Goal: Information Seeking & Learning: Learn about a topic

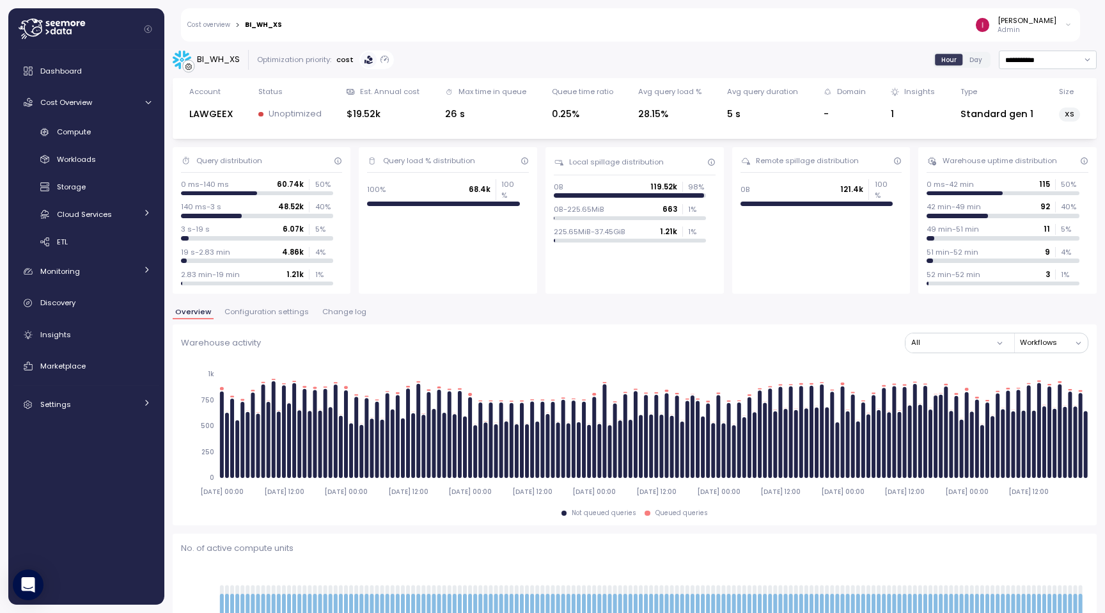
scroll to position [601, 0]
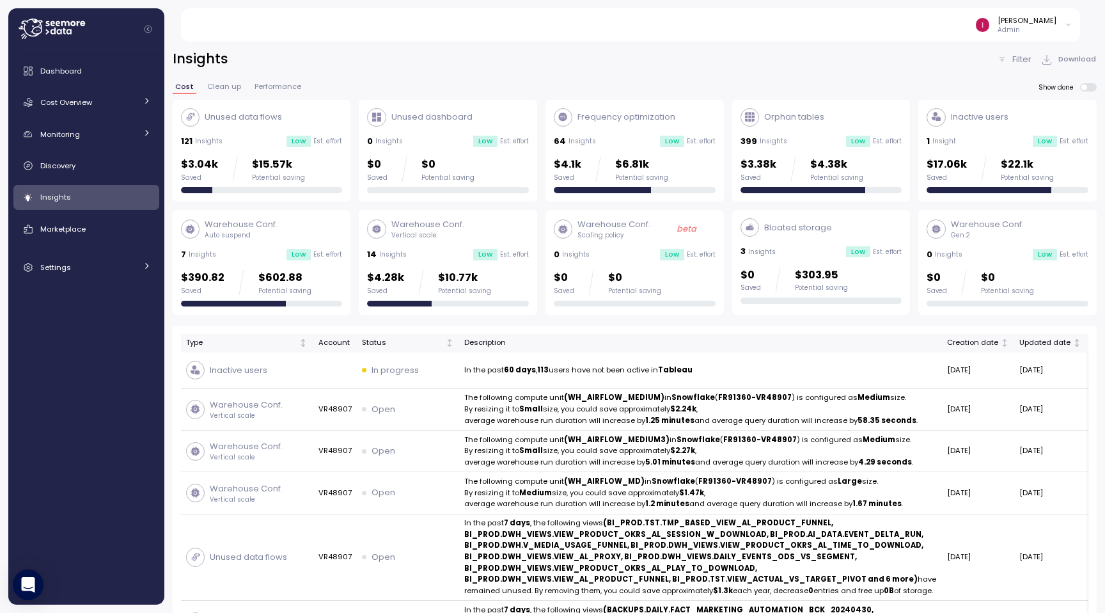
click at [36, 29] on icon at bounding box center [52, 29] width 66 height 20
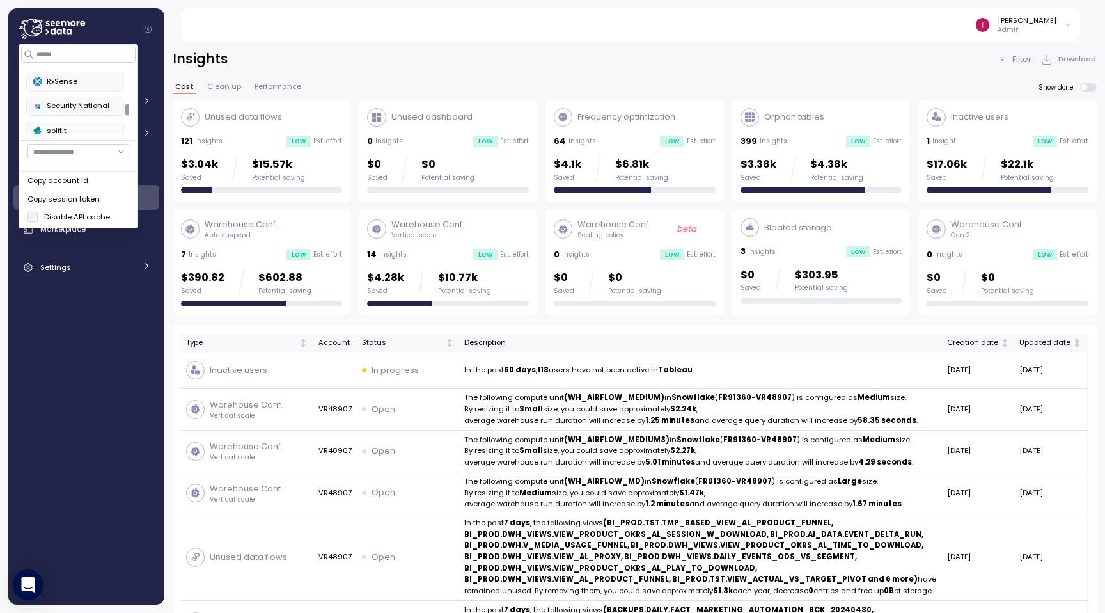
scroll to position [502, 0]
click at [66, 218] on label "Disable API cache" at bounding box center [74, 217] width 72 height 10
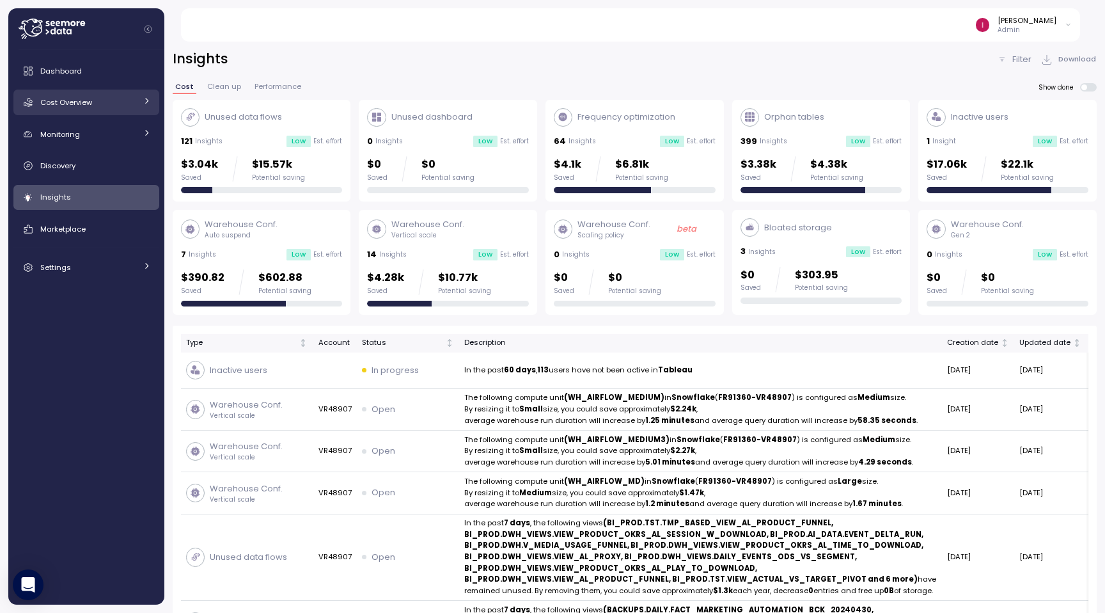
click at [84, 95] on link "Cost Overview" at bounding box center [86, 103] width 146 height 26
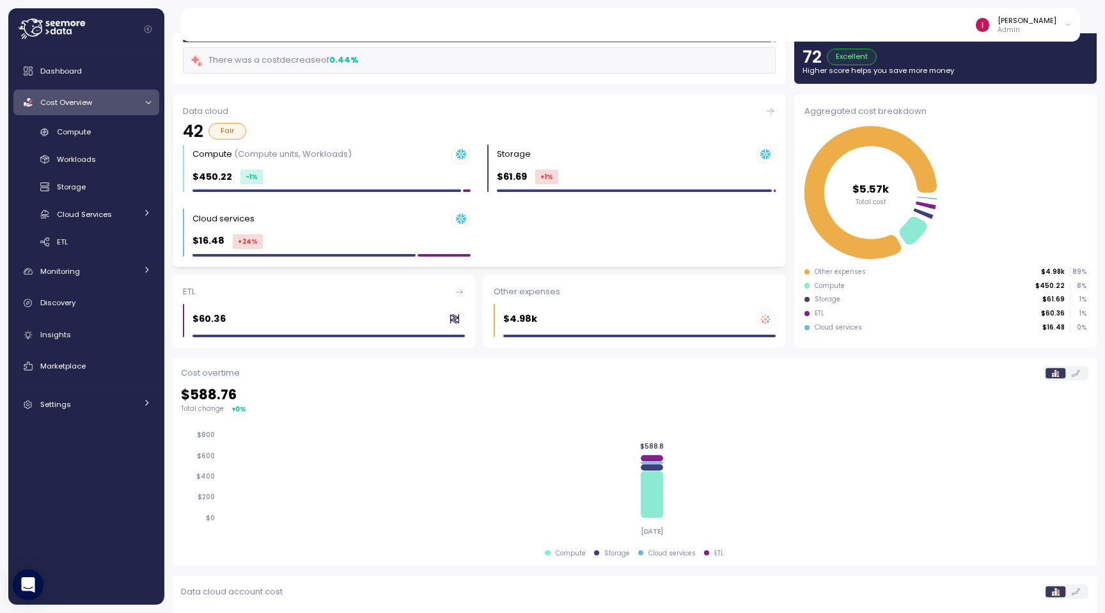
scroll to position [95, 0]
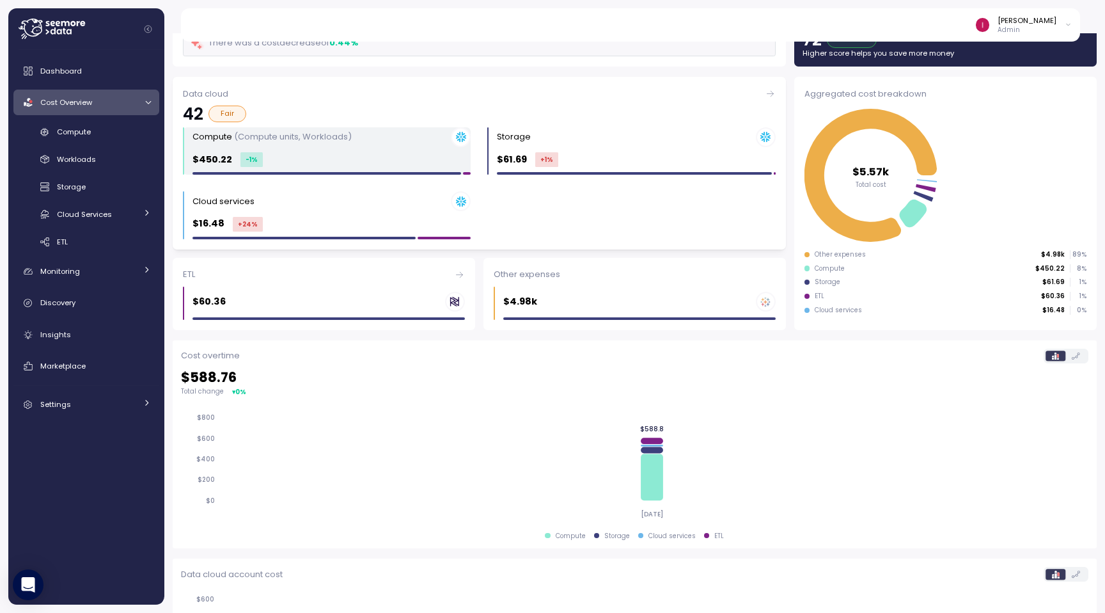
click at [291, 150] on div "Compute (Compute units, Workloads) $450.22 -1 %" at bounding box center [331, 151] width 278 height 48
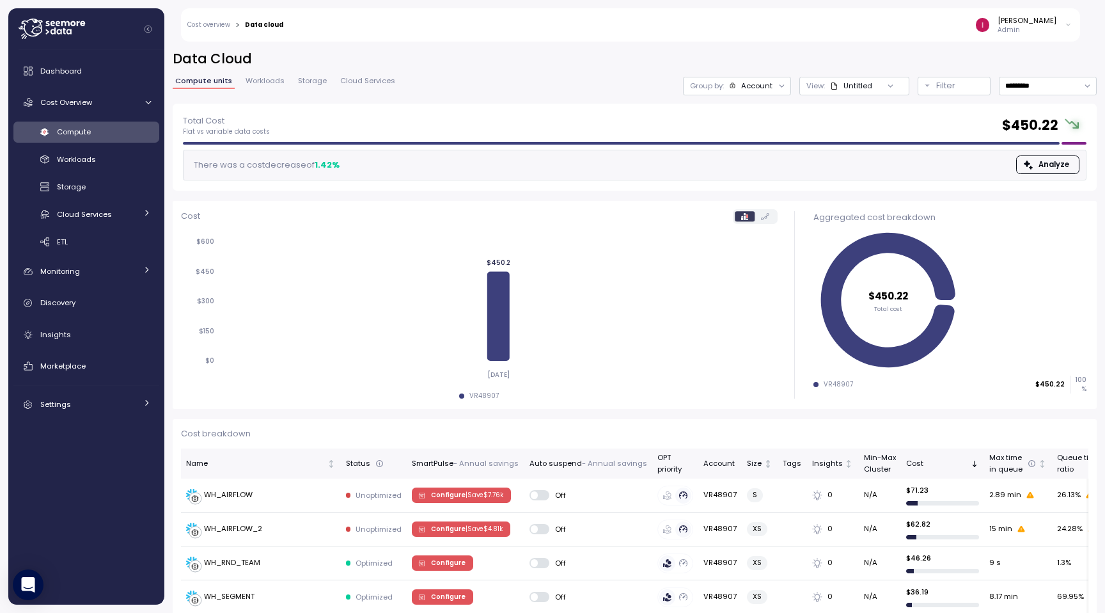
click at [71, 25] on icon at bounding box center [72, 23] width 5 height 5
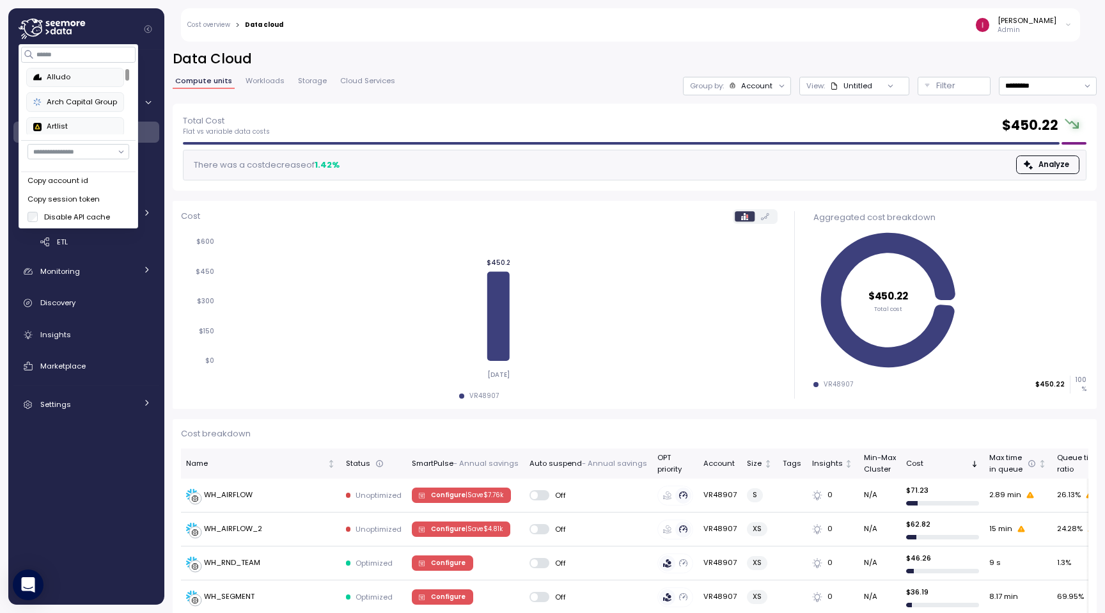
click at [71, 25] on icon at bounding box center [72, 23] width 5 height 5
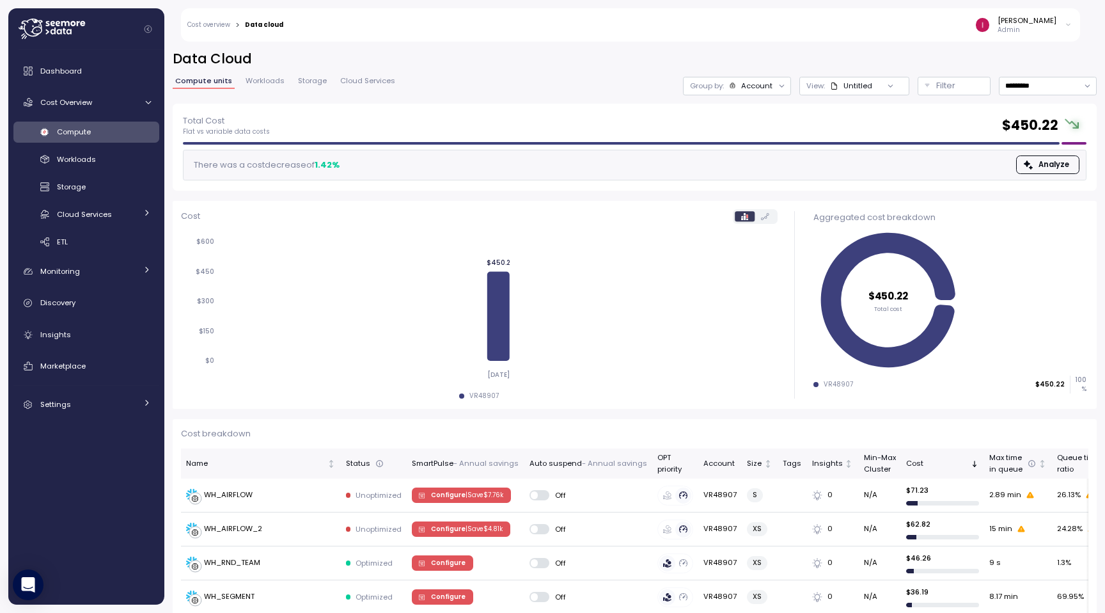
click at [57, 38] on icon at bounding box center [52, 29] width 66 height 20
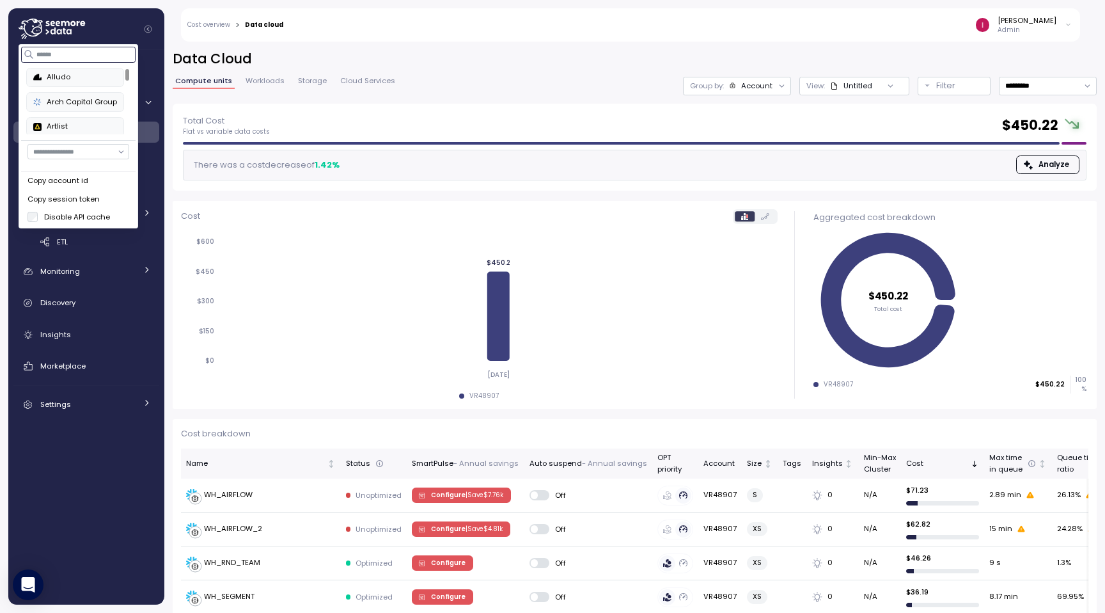
click at [77, 51] on input at bounding box center [79, 54] width 114 height 15
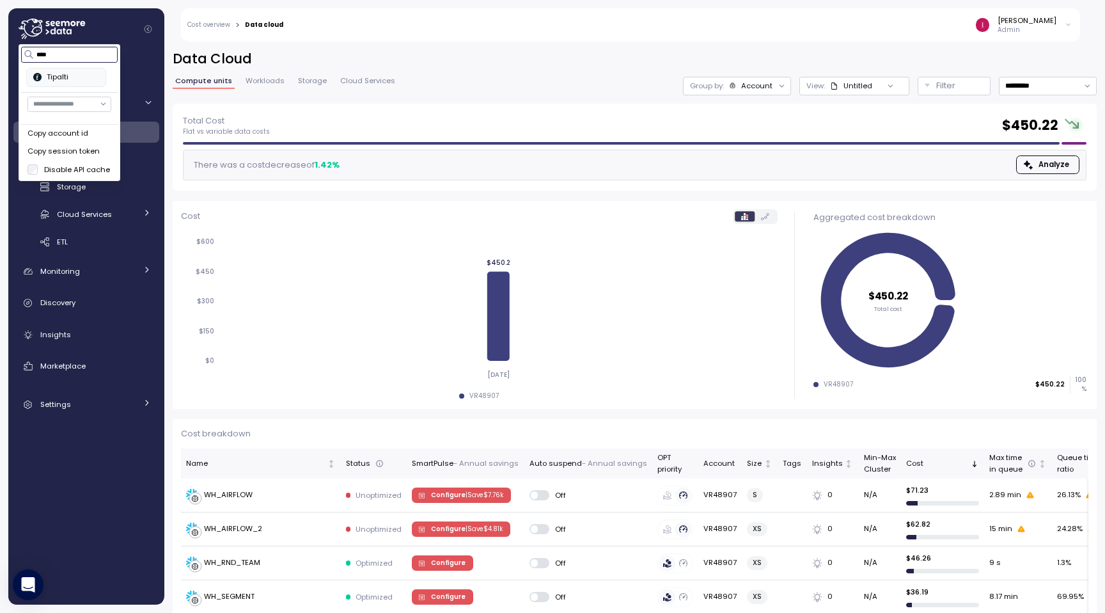
click at [52, 81] on div "Tipalti" at bounding box center [66, 78] width 66 height 12
type input "****"
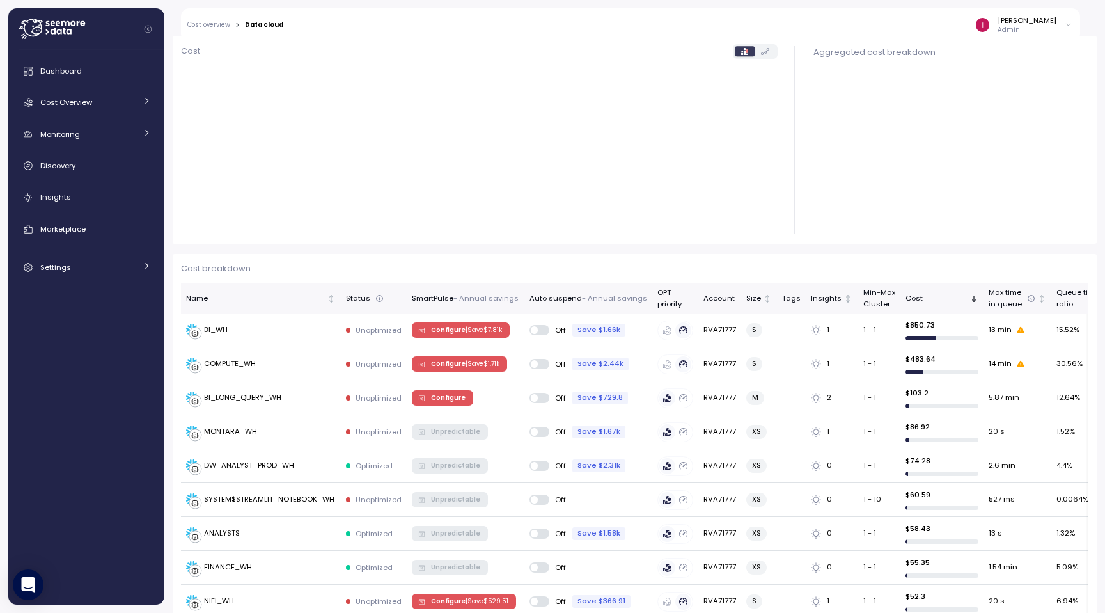
scroll to position [166, 0]
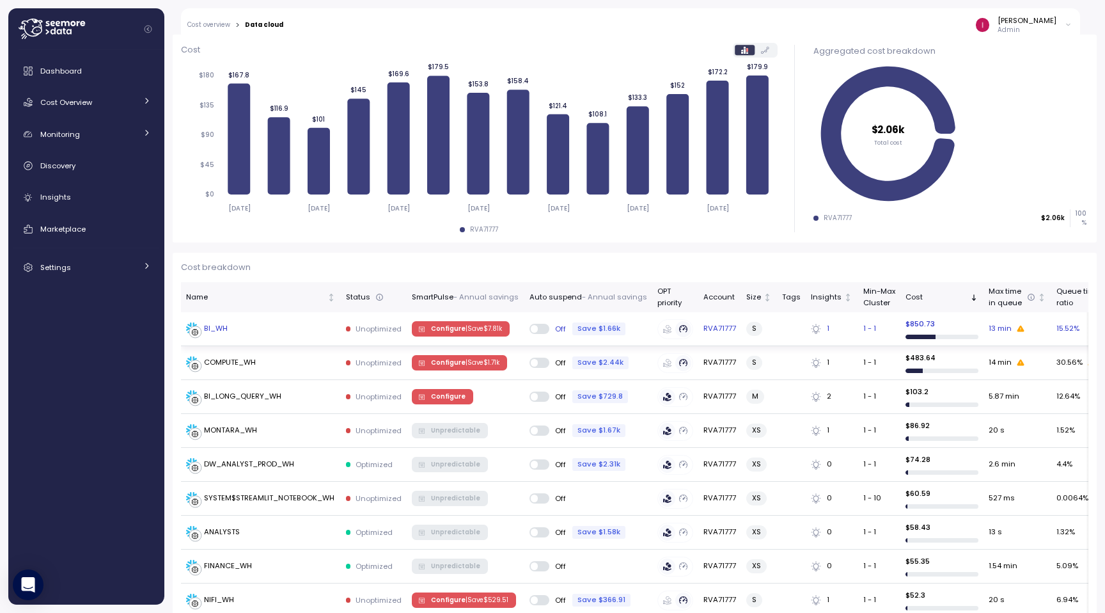
click at [219, 331] on div "BI_WH" at bounding box center [216, 329] width 24 height 12
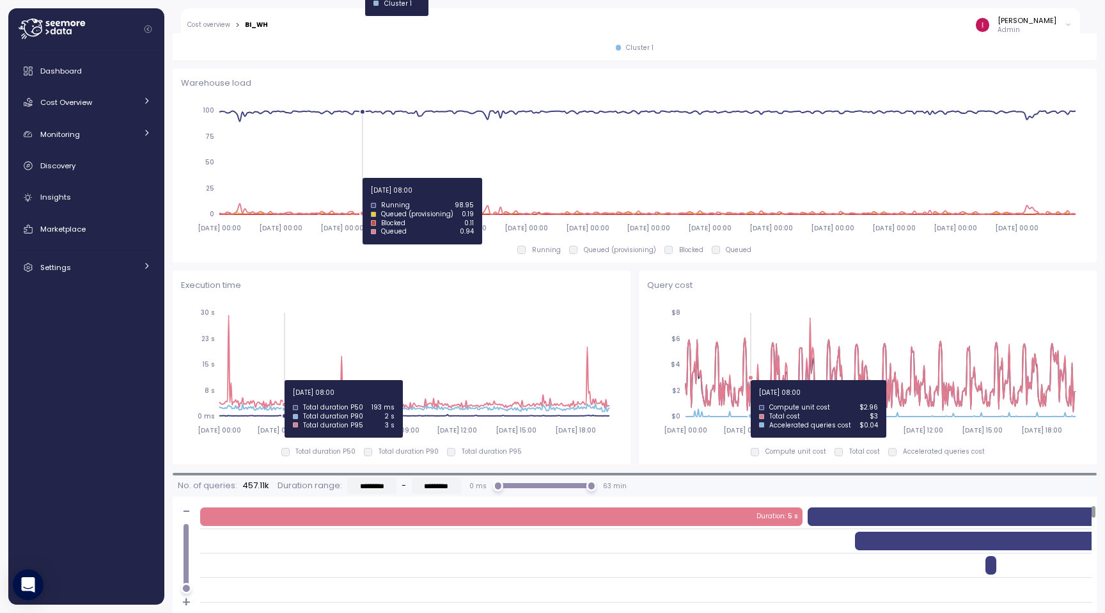
scroll to position [662, 0]
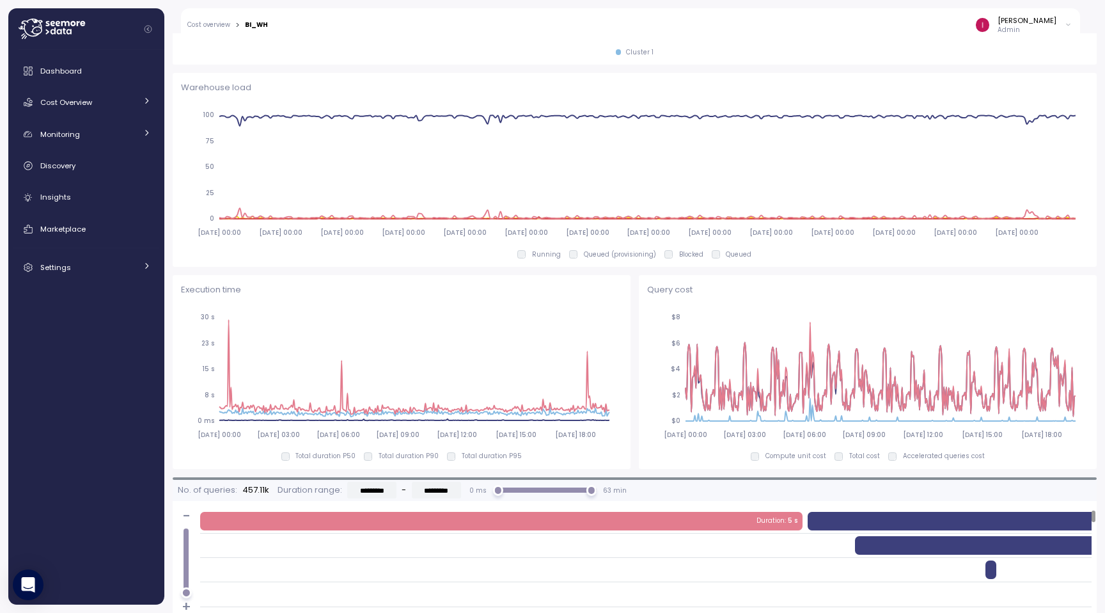
click at [63, 29] on icon at bounding box center [64, 31] width 3 height 6
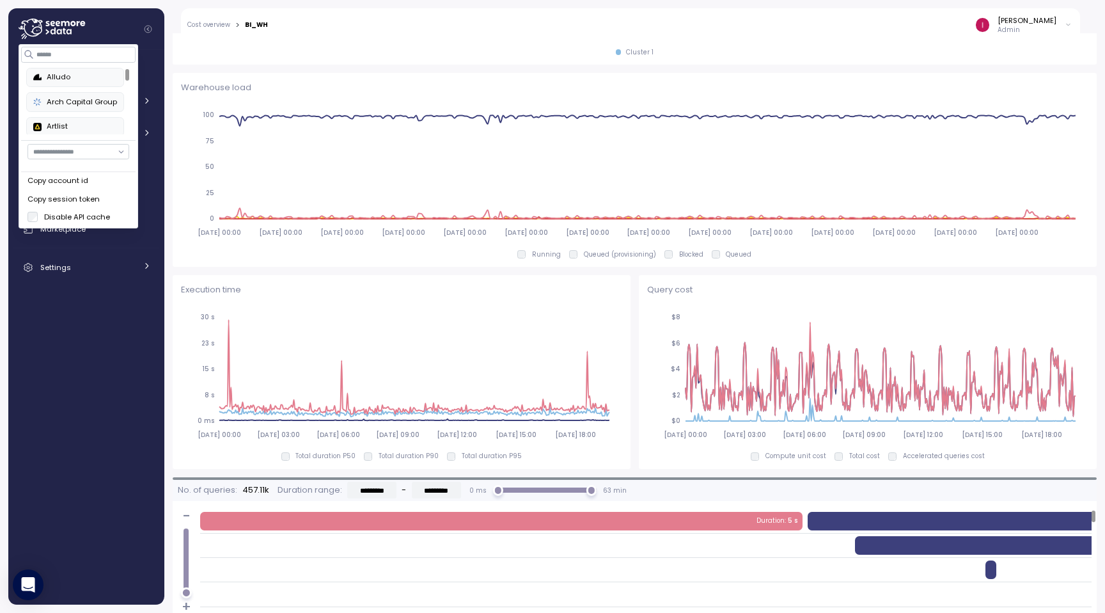
click at [71, 215] on label "Disable API cache" at bounding box center [74, 217] width 72 height 10
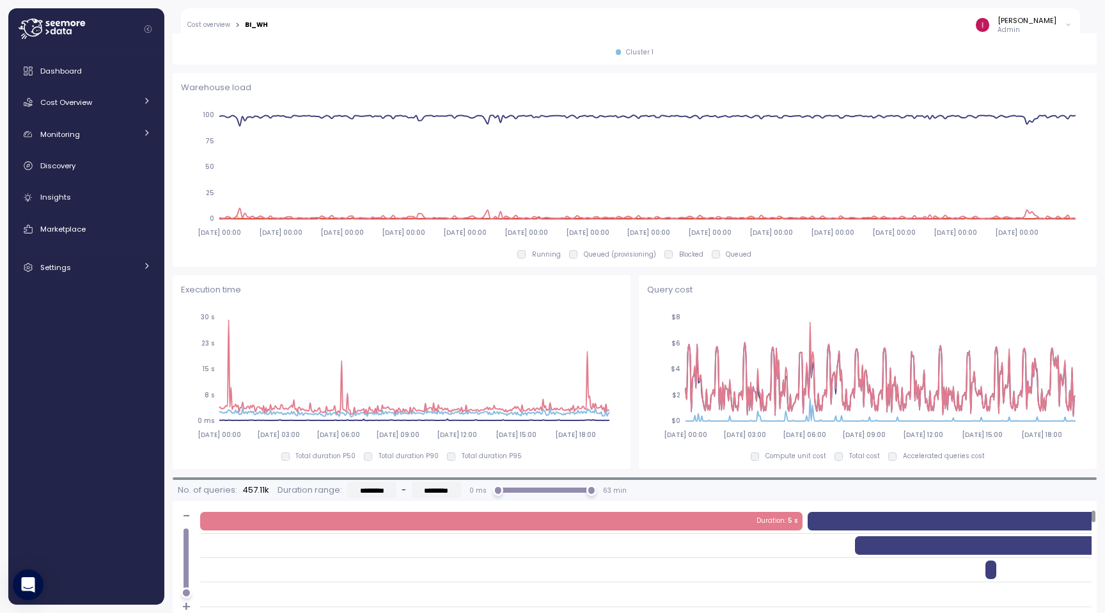
click at [642, 322] on div "Query cost 2025-09-04 00:00 2025-09-06 03:00 2025-09-08 06:00 2025-09-10 09:00 …" at bounding box center [868, 372] width 458 height 194
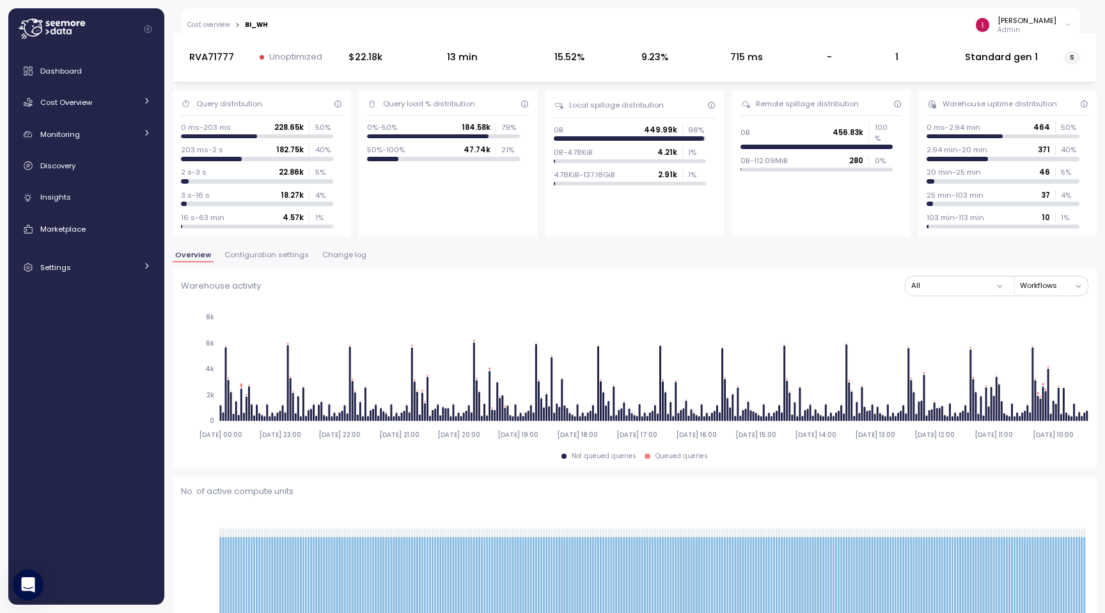
scroll to position [0, 0]
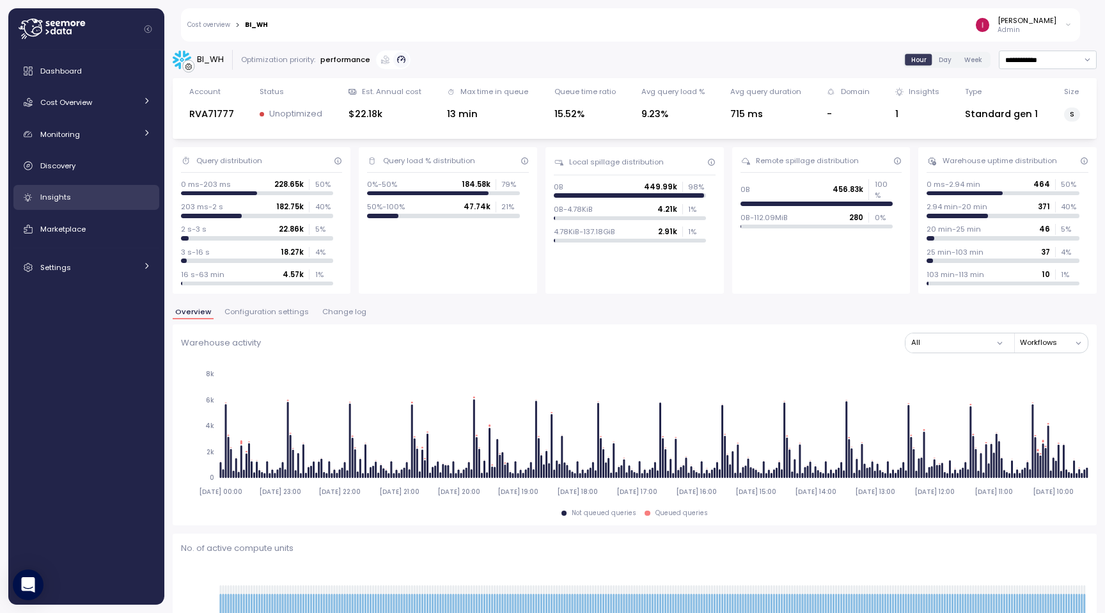
click at [88, 189] on link "Insights" at bounding box center [86, 198] width 146 height 26
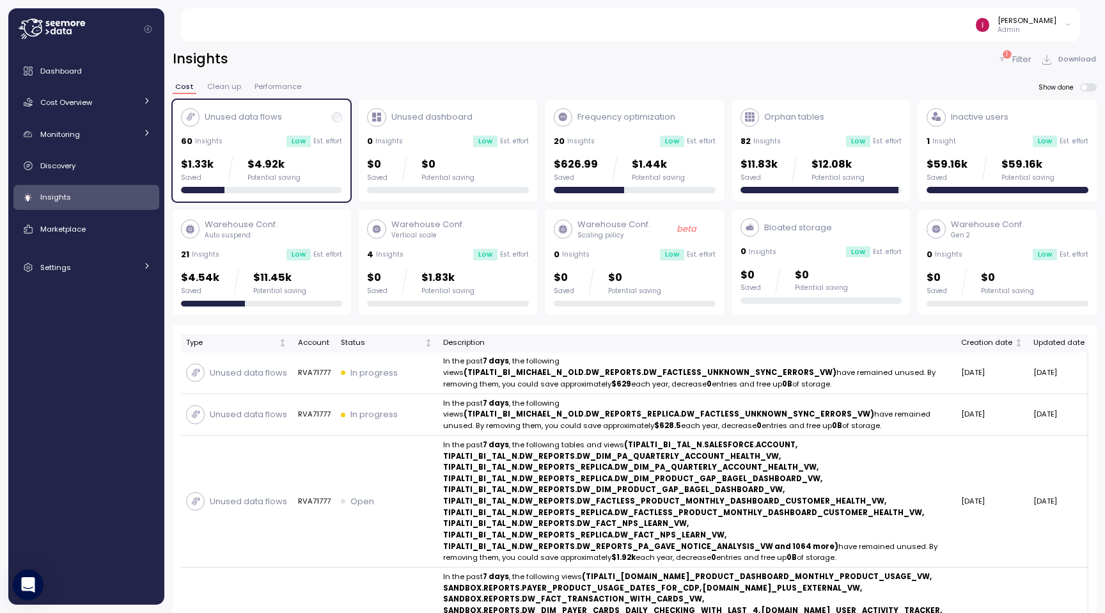
click at [56, 29] on icon at bounding box center [52, 29] width 66 height 20
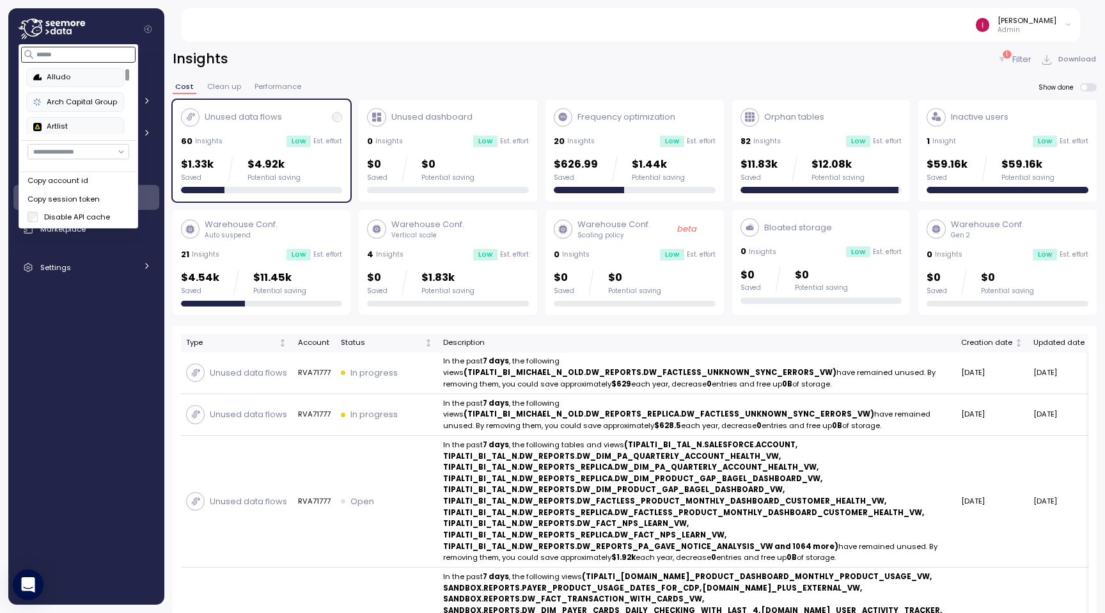
click at [68, 53] on input at bounding box center [79, 54] width 114 height 15
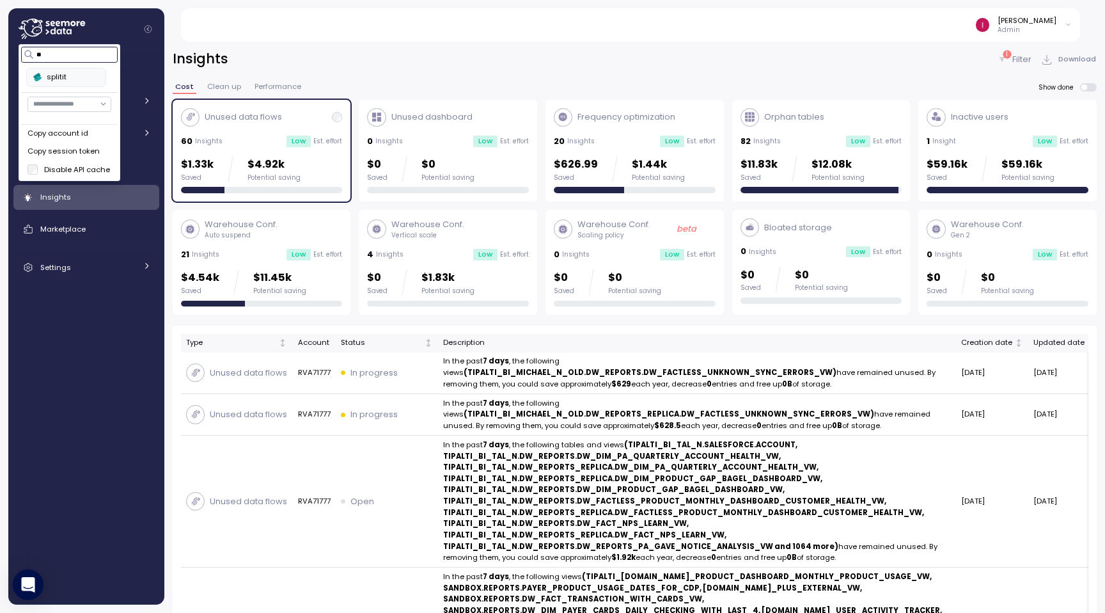
click at [61, 80] on div "splitit" at bounding box center [66, 78] width 66 height 12
type input "*"
click at [52, 77] on div "Artlist" at bounding box center [66, 78] width 66 height 12
type input "***"
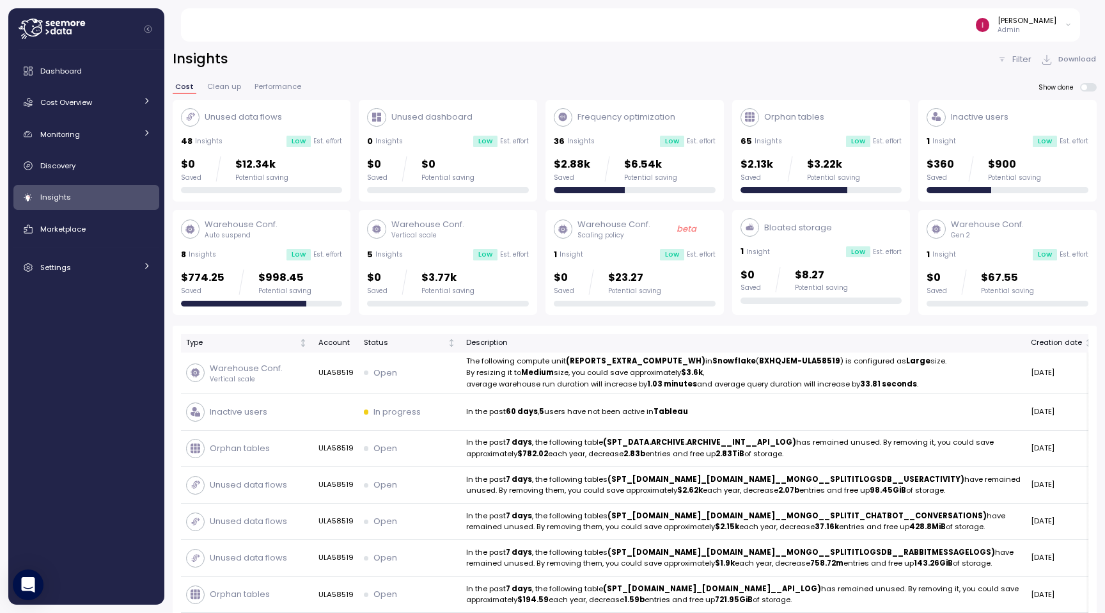
click at [63, 26] on icon at bounding box center [52, 29] width 66 height 20
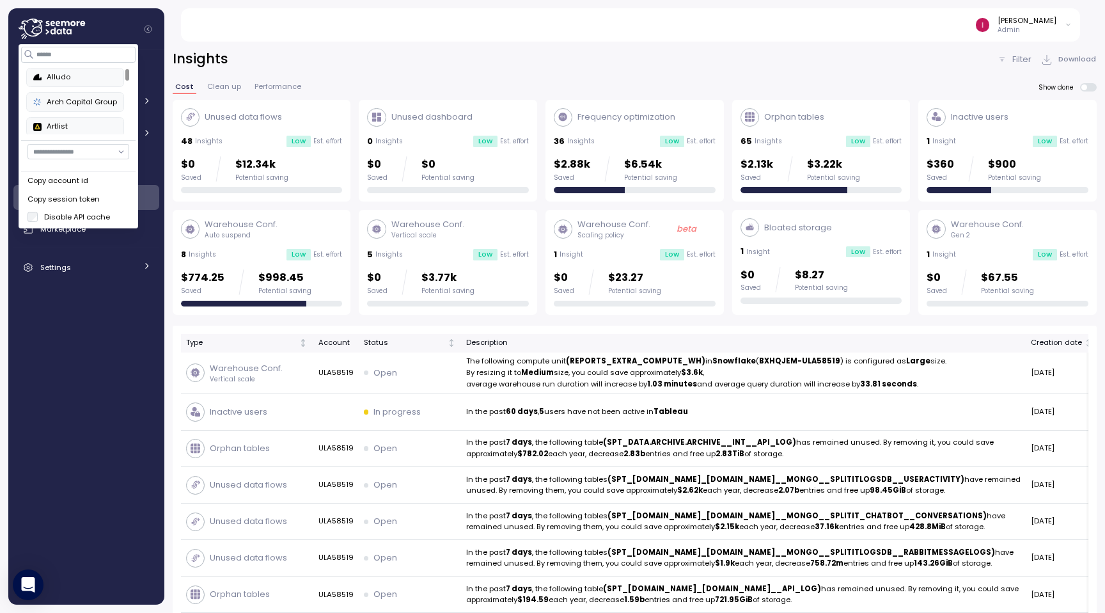
click at [72, 212] on label "Disable API cache" at bounding box center [74, 217] width 72 height 10
click at [272, 60] on div "Insights Filter Download" at bounding box center [635, 59] width 924 height 19
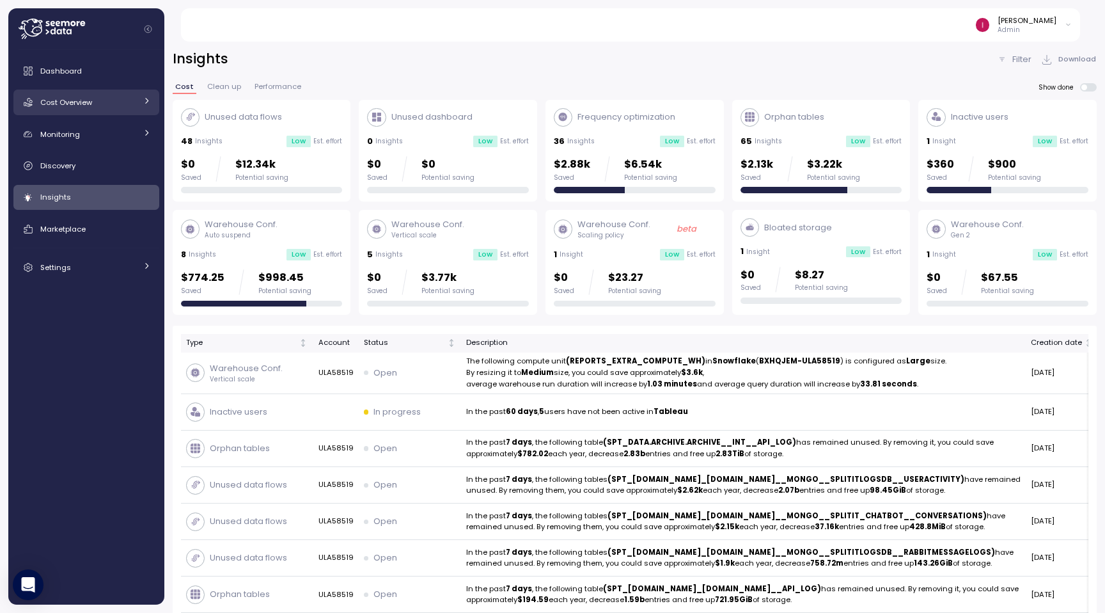
click at [115, 98] on div "Cost Overview" at bounding box center [88, 102] width 96 height 13
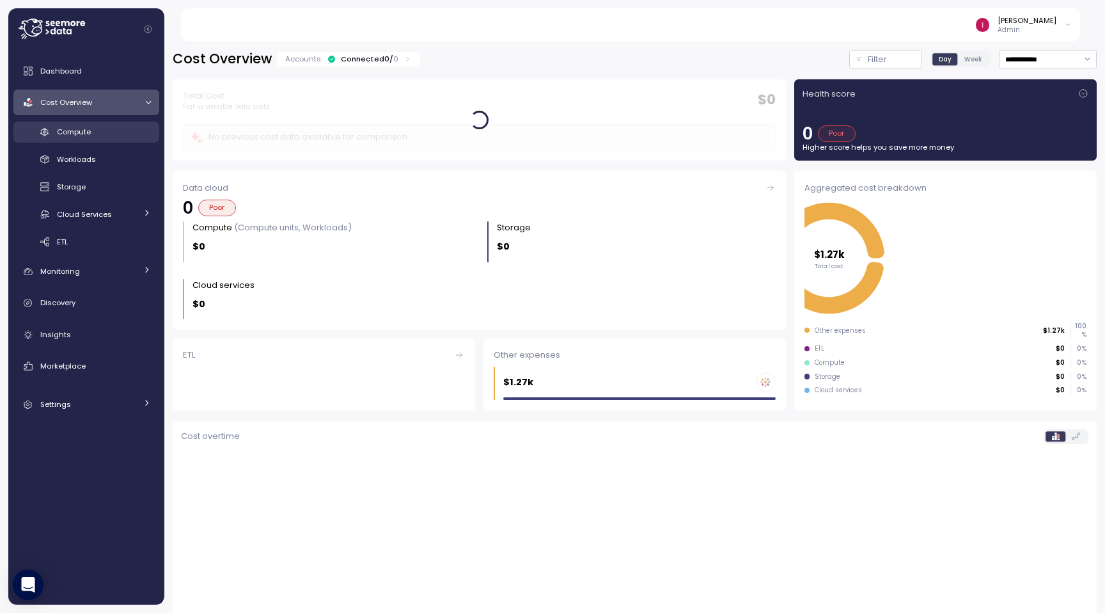
click at [104, 133] on div "Compute" at bounding box center [104, 131] width 94 height 13
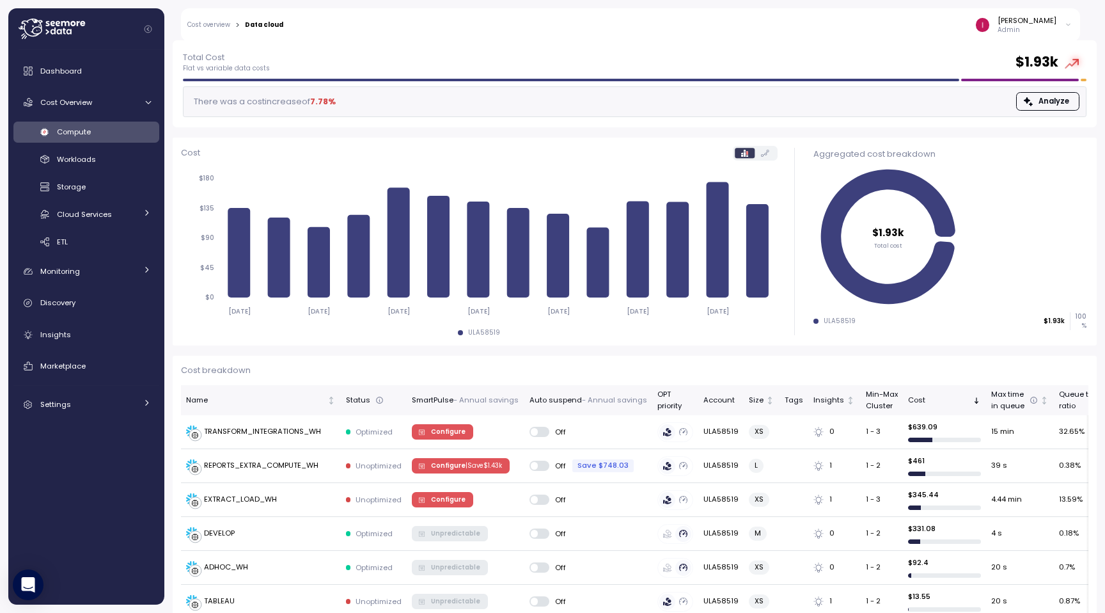
scroll to position [70, 0]
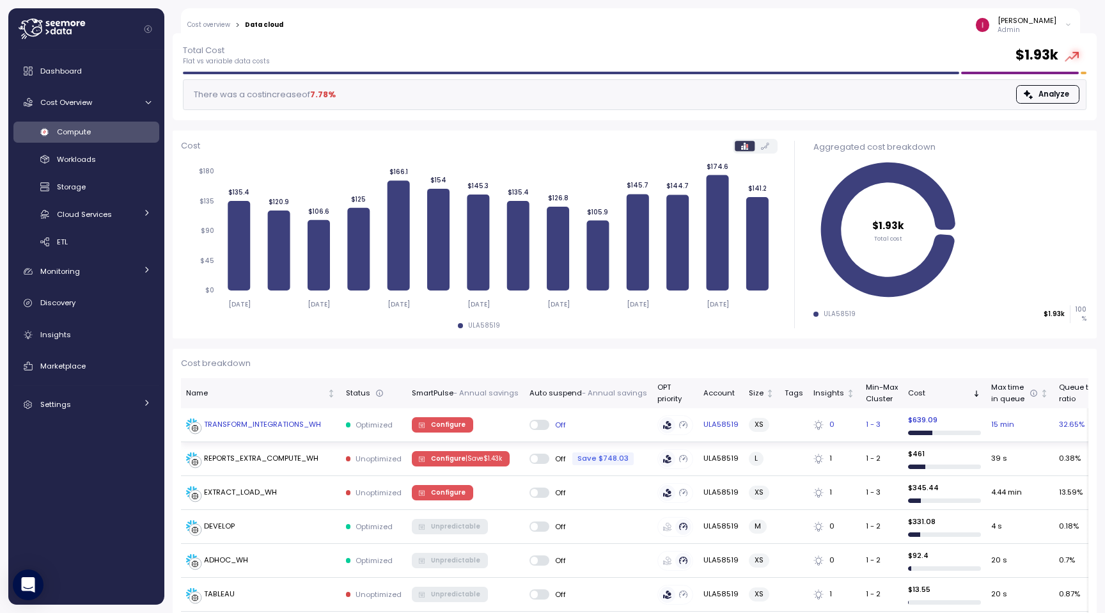
click at [269, 426] on div "TRANSFORM_INTEGRATIONS_WH" at bounding box center [262, 425] width 117 height 12
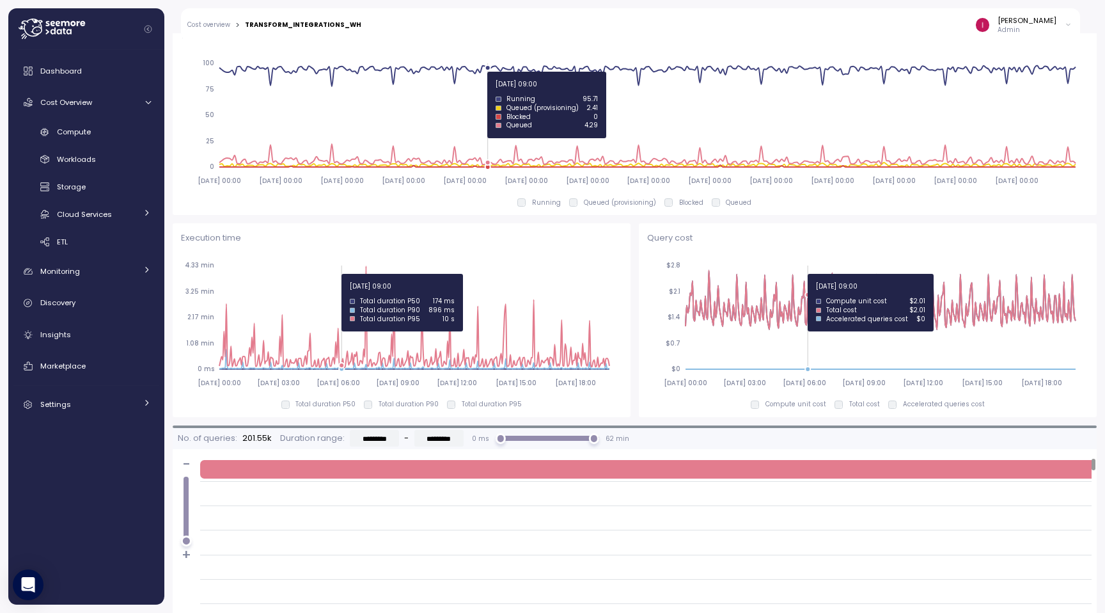
scroll to position [701, 0]
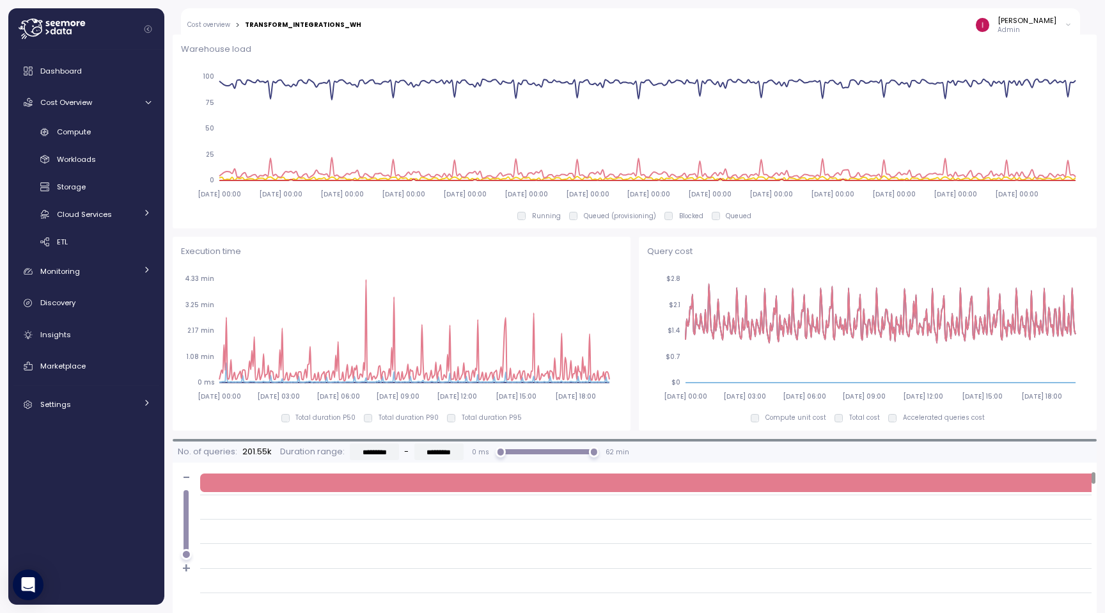
click at [63, 25] on icon at bounding box center [52, 29] width 66 height 20
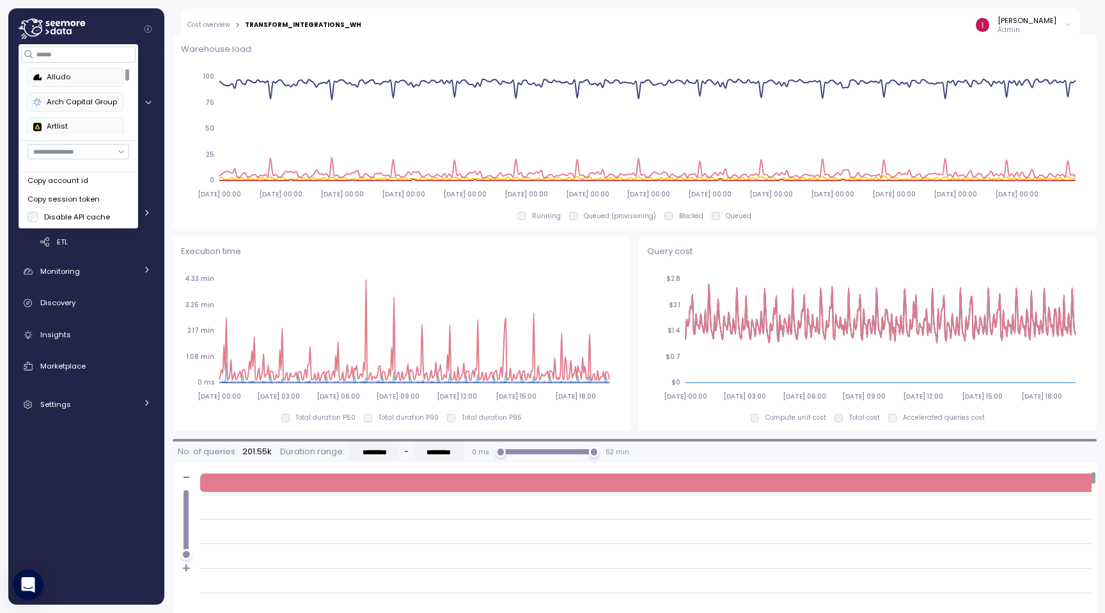
click at [398, 224] on div "Warehouse load 2025-09-04 00:00 2025-09-05 00:00 2025-09-06 00:00 2025-09-07 00…" at bounding box center [635, 132] width 924 height 194
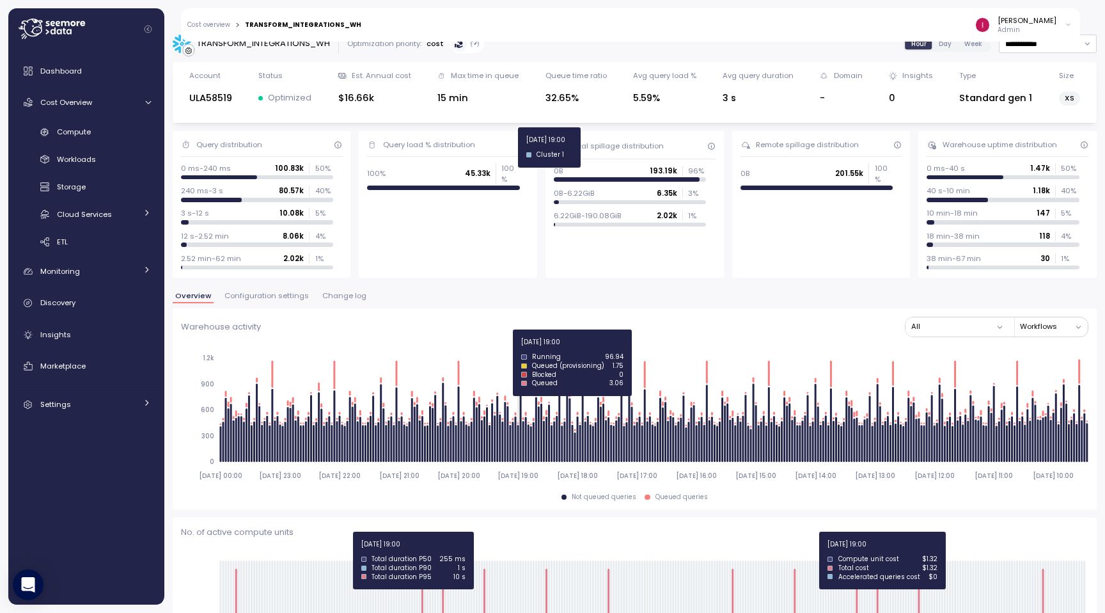
scroll to position [0, 0]
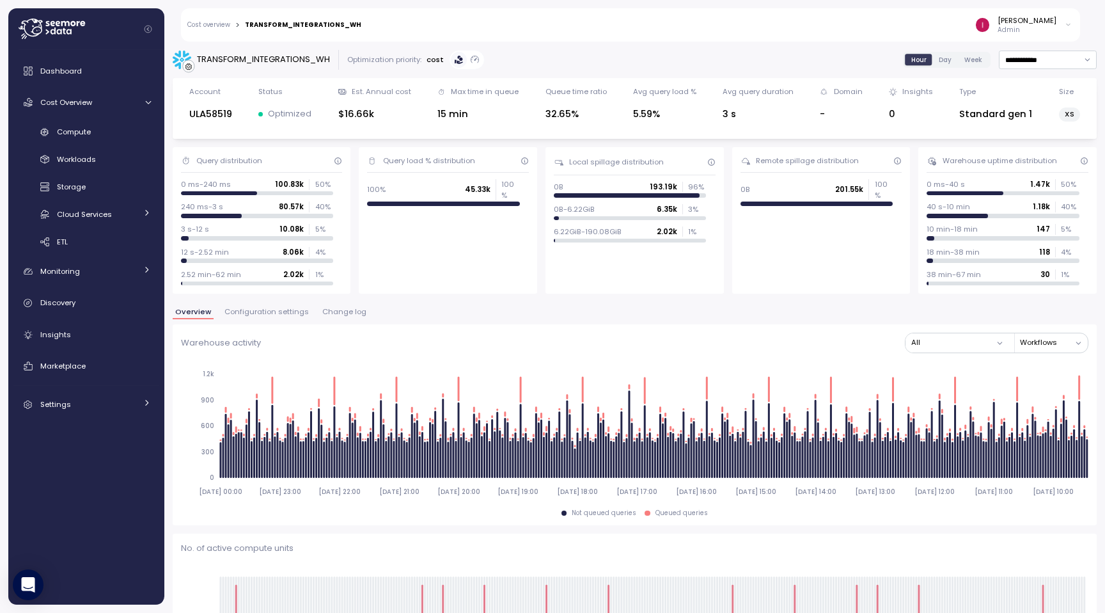
click at [66, 28] on icon at bounding box center [52, 29] width 66 height 20
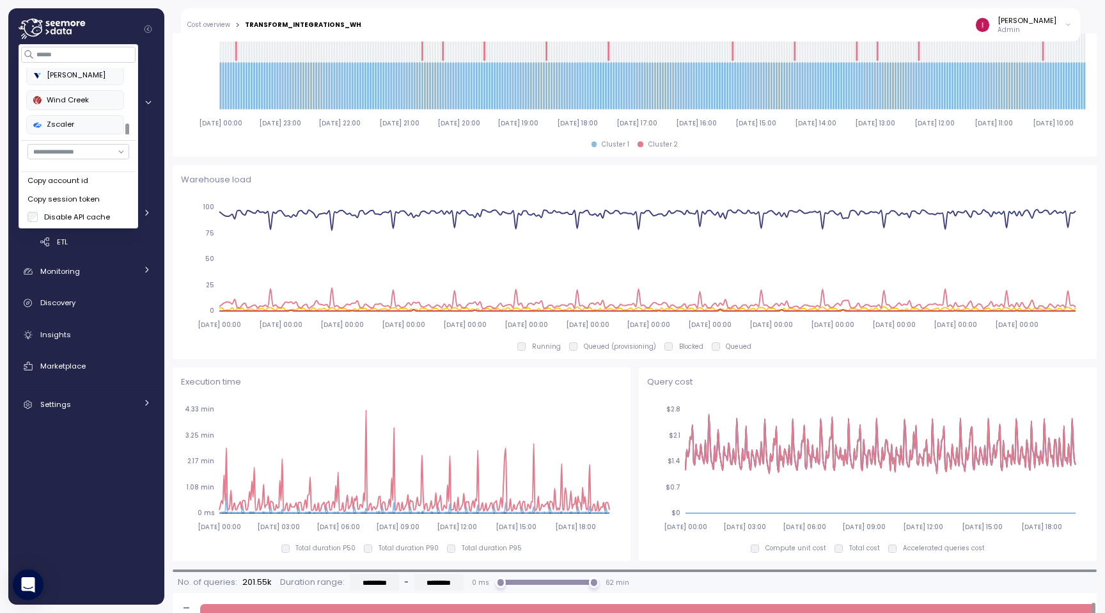
scroll to position [586, 0]
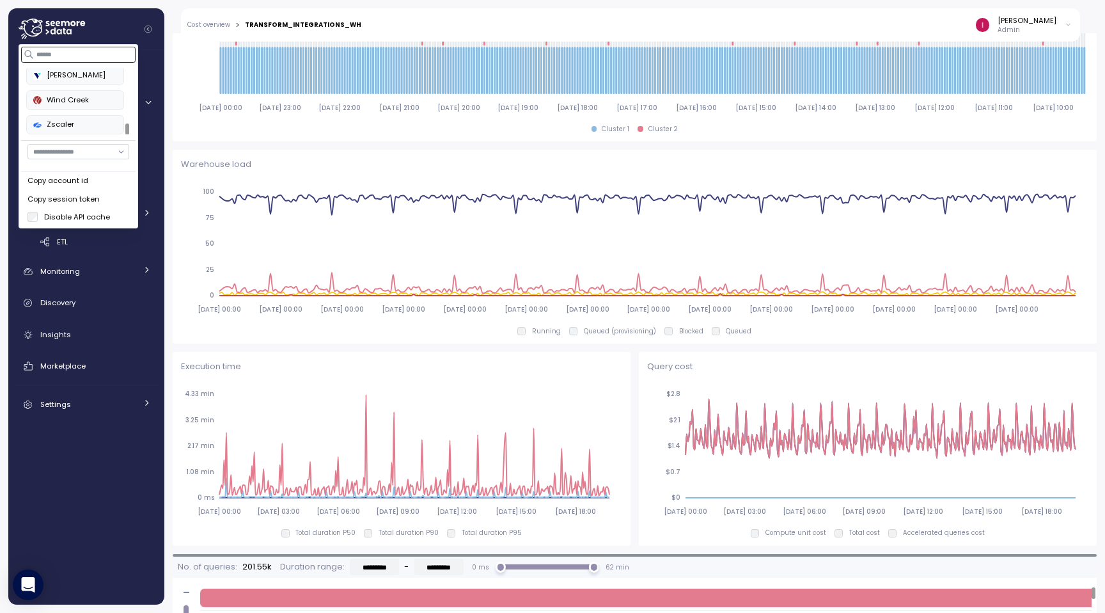
click at [70, 58] on input at bounding box center [79, 54] width 114 height 15
click at [62, 73] on div "Verbit" at bounding box center [75, 76] width 84 height 12
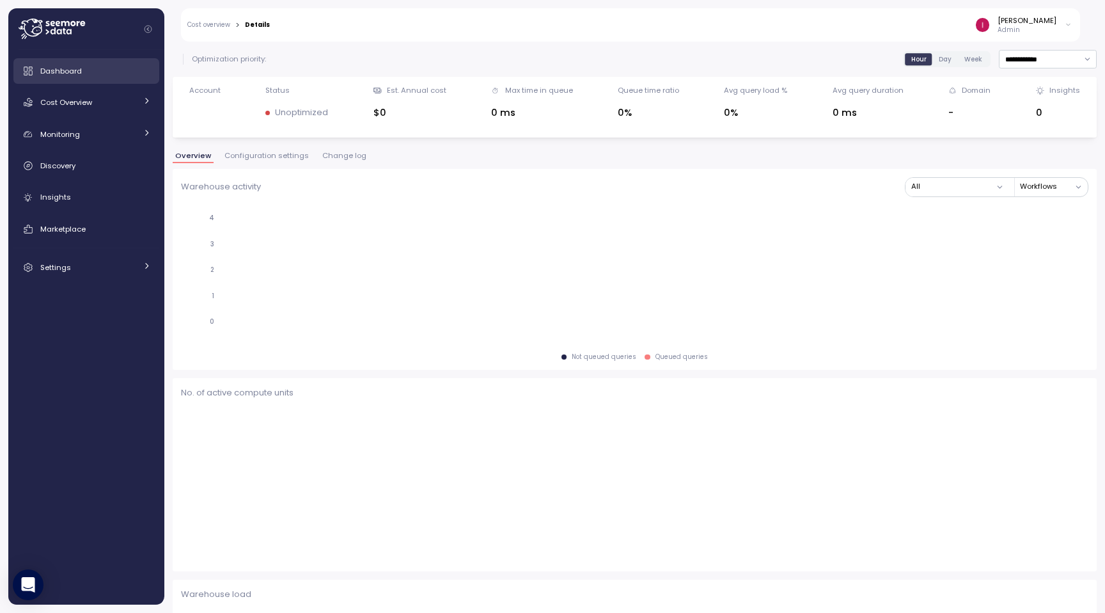
click at [75, 78] on link "Dashboard" at bounding box center [86, 71] width 146 height 26
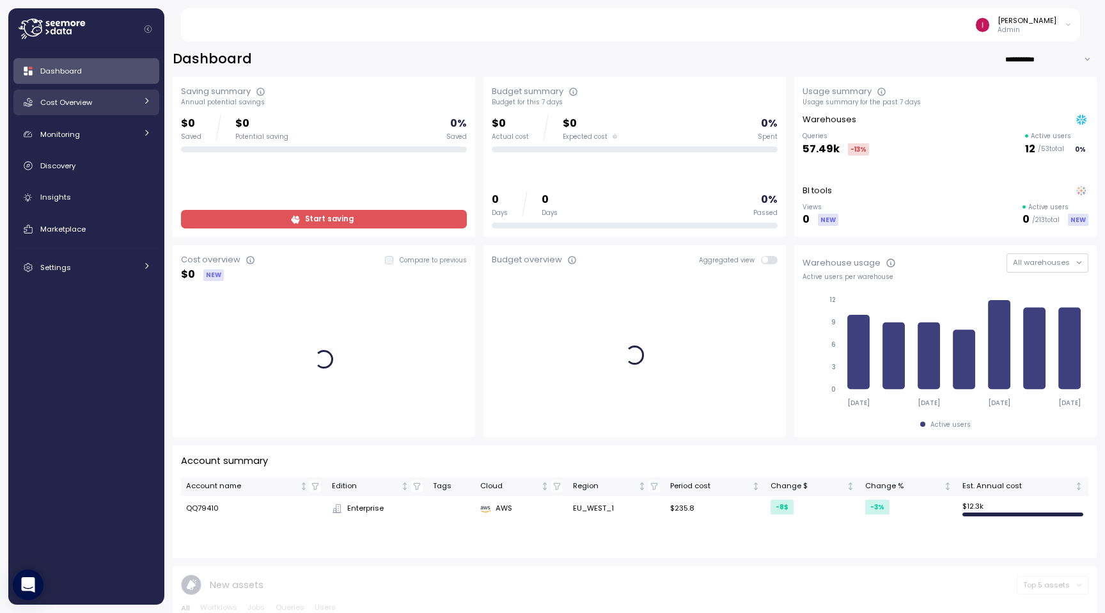
click at [71, 109] on link "Cost Overview" at bounding box center [86, 103] width 146 height 26
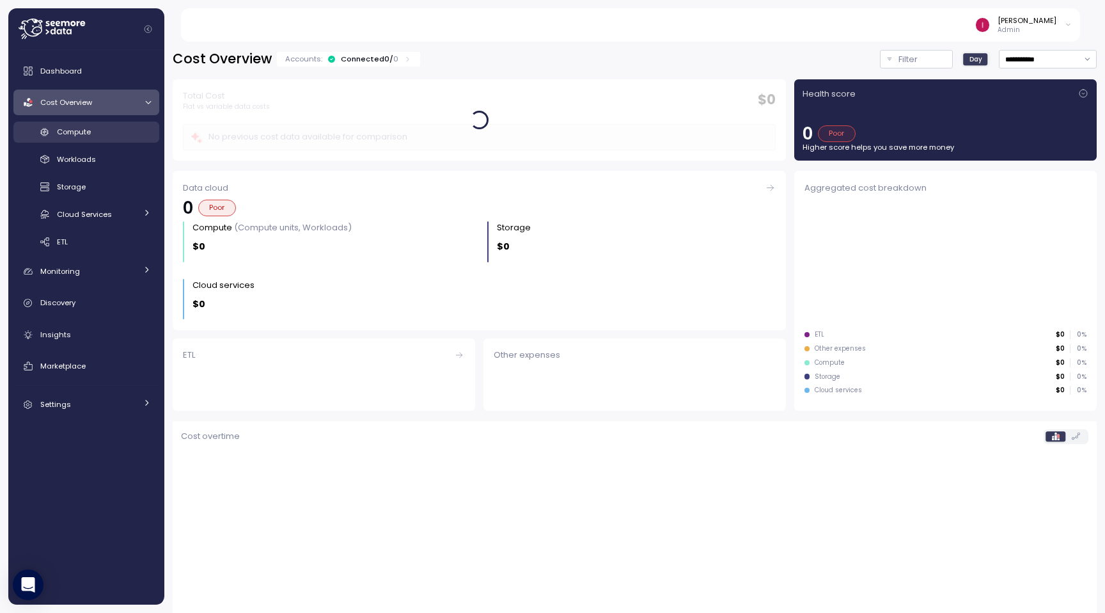
click at [75, 123] on link "Compute" at bounding box center [86, 131] width 146 height 21
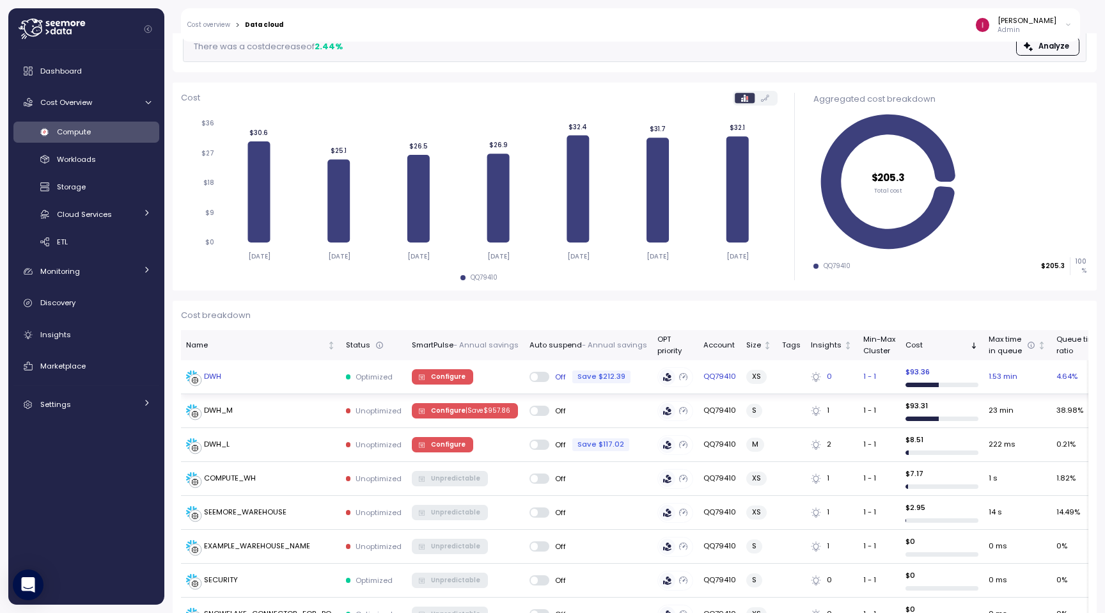
scroll to position [112, 0]
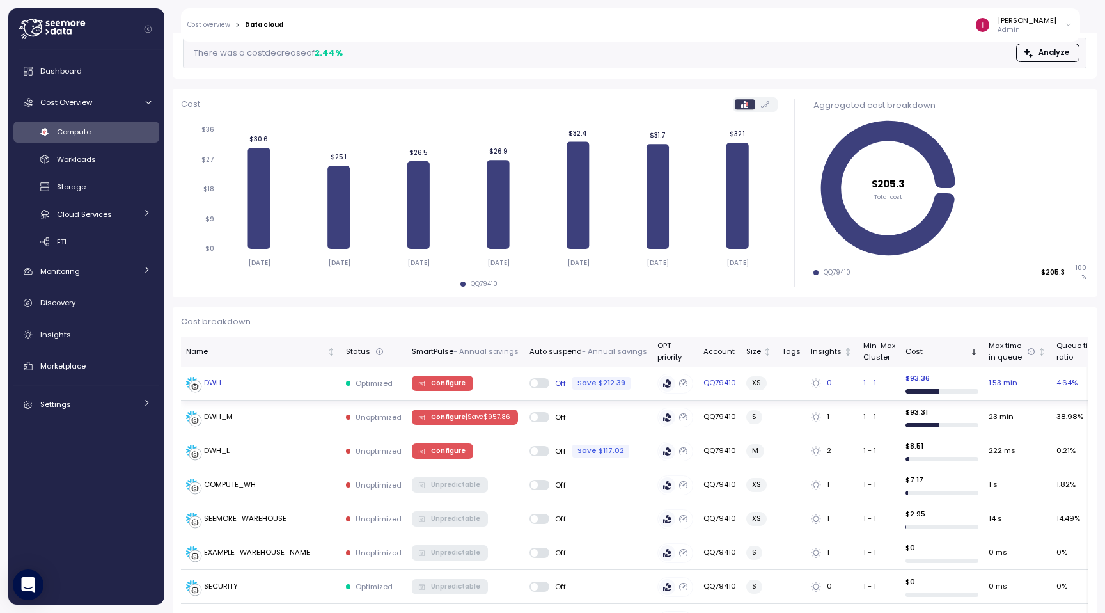
click at [237, 388] on div "DWH" at bounding box center [261, 383] width 150 height 13
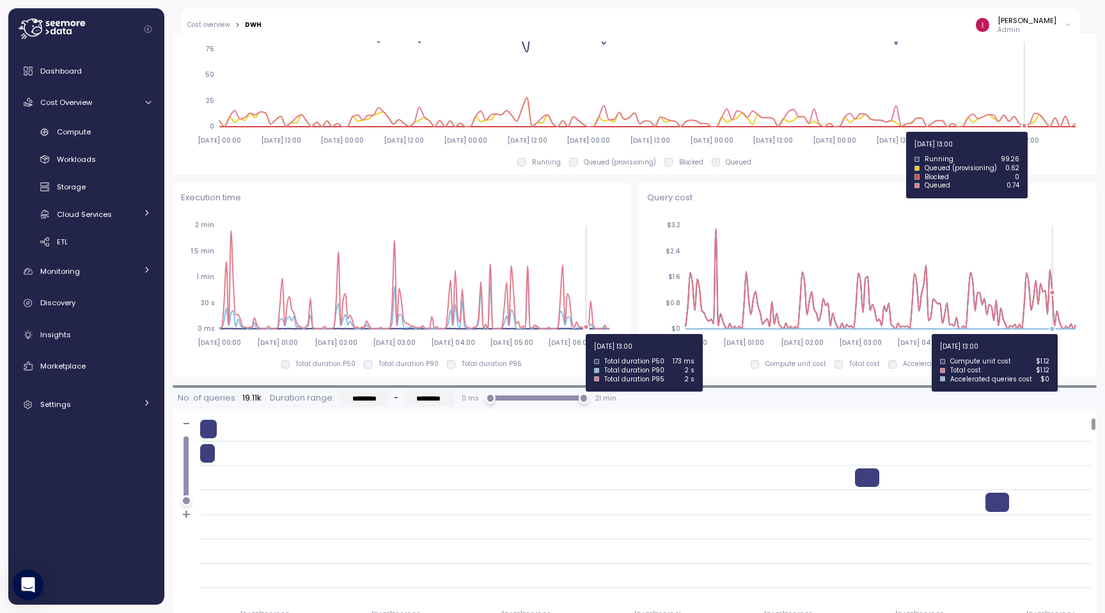
scroll to position [764, 0]
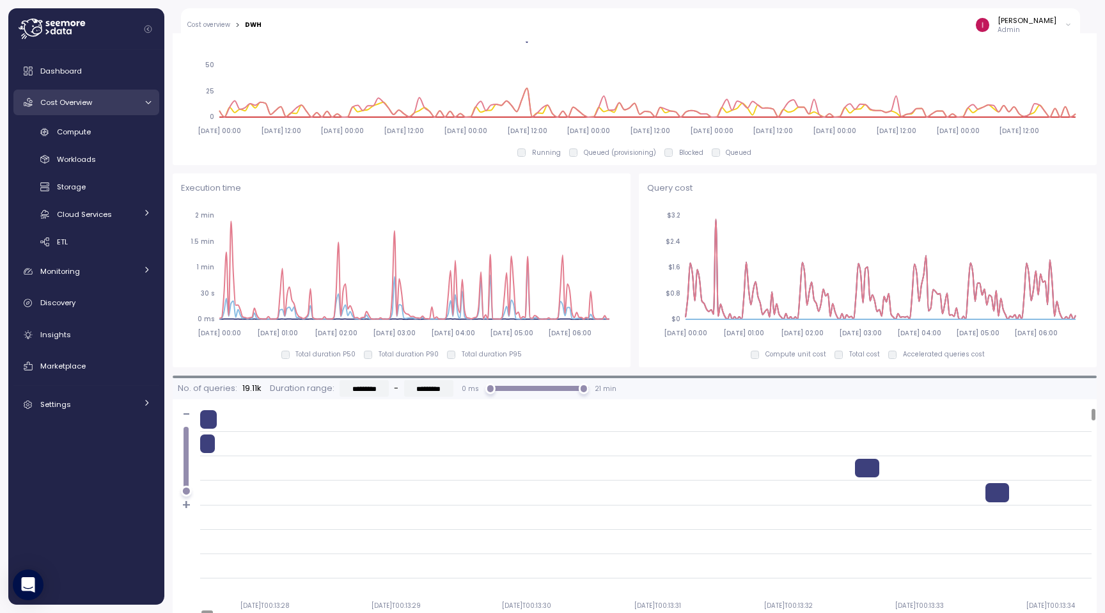
click at [94, 92] on link "Cost Overview" at bounding box center [86, 103] width 146 height 26
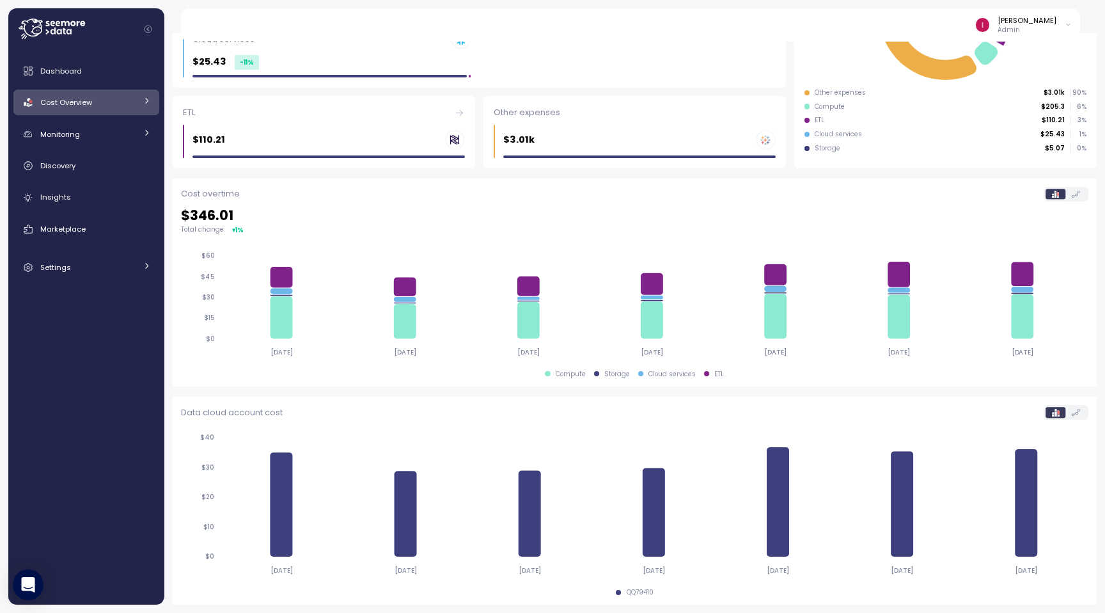
scroll to position [257, 0]
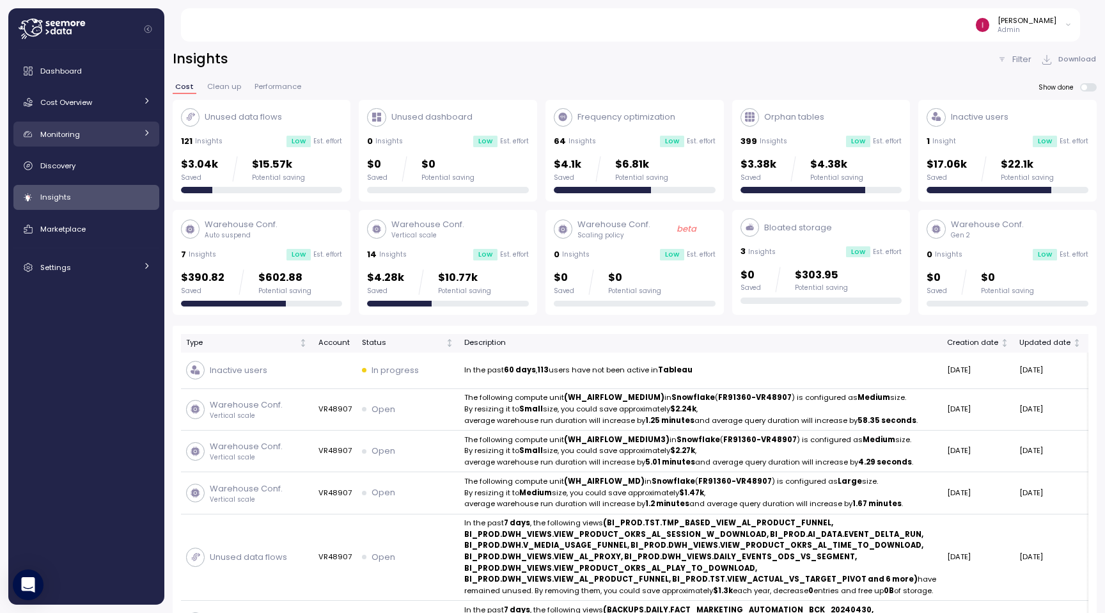
click at [82, 130] on div "Monitoring" at bounding box center [88, 134] width 96 height 13
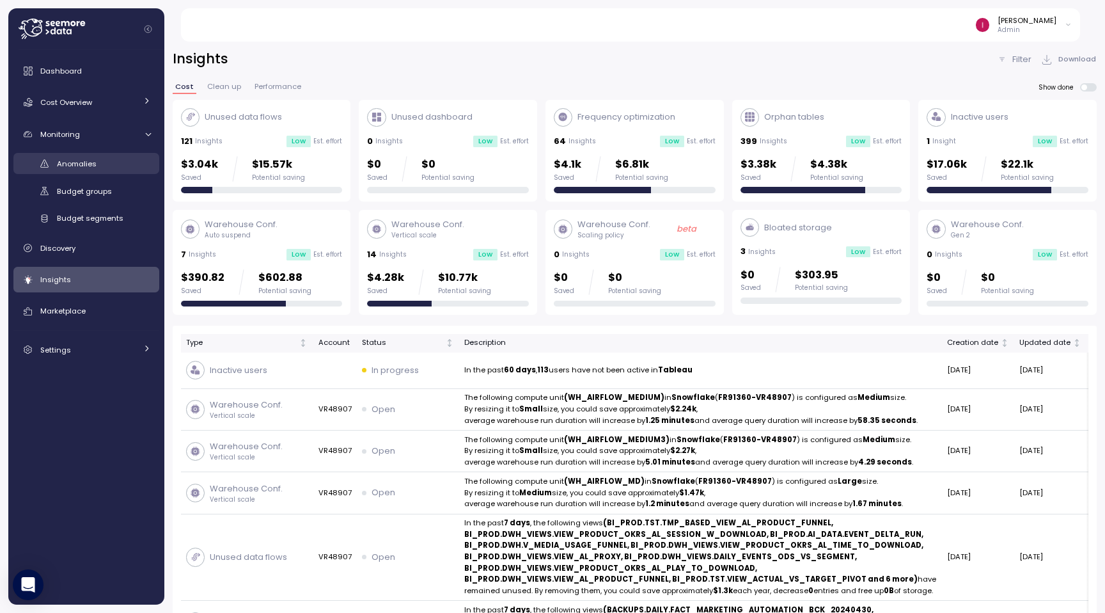
click at [95, 160] on span "Anomalies" at bounding box center [77, 164] width 40 height 10
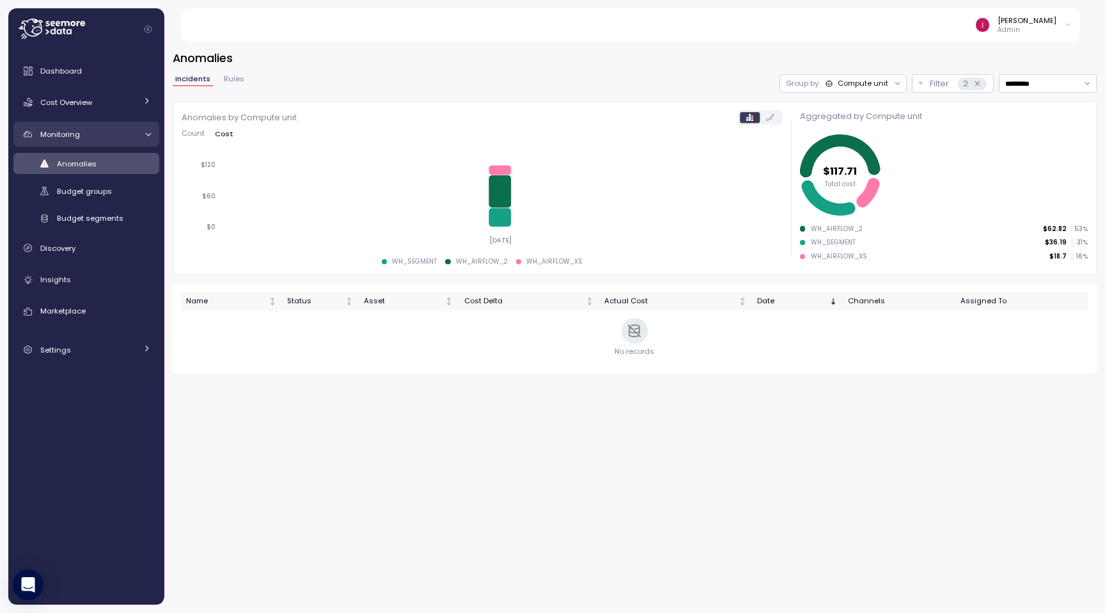
click at [95, 144] on link "Monitoring" at bounding box center [86, 134] width 146 height 26
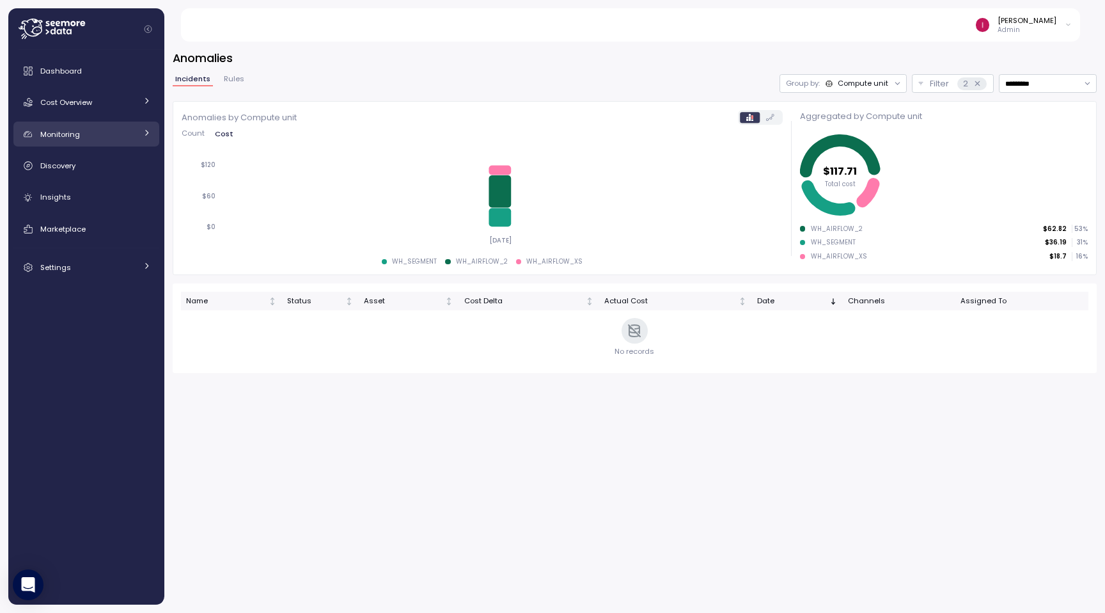
click at [95, 144] on link "Monitoring" at bounding box center [86, 134] width 146 height 26
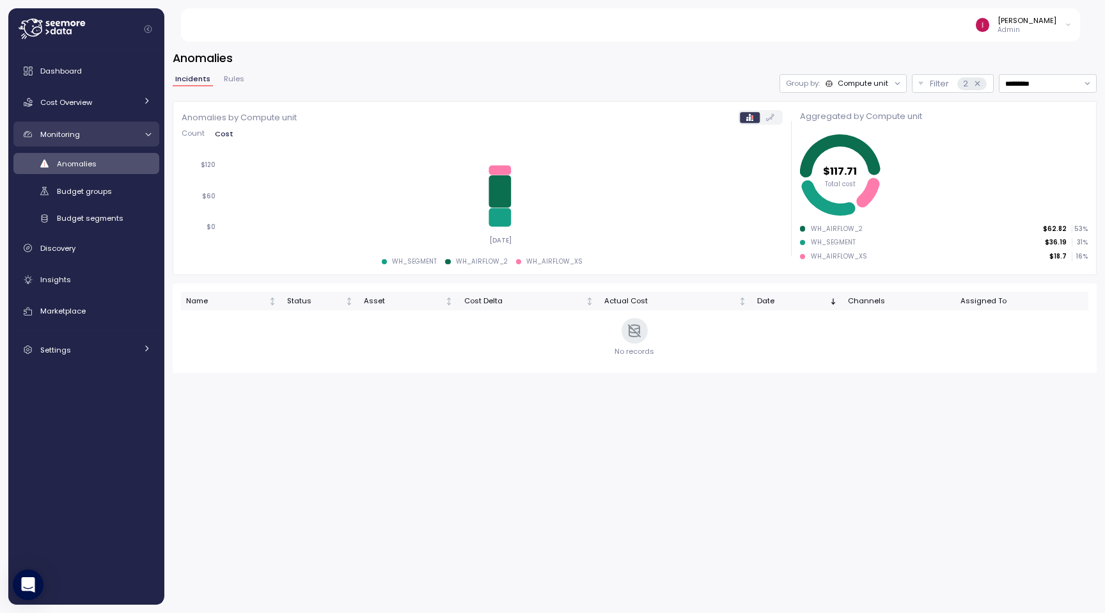
click at [81, 139] on div "Monitoring" at bounding box center [88, 134] width 96 height 13
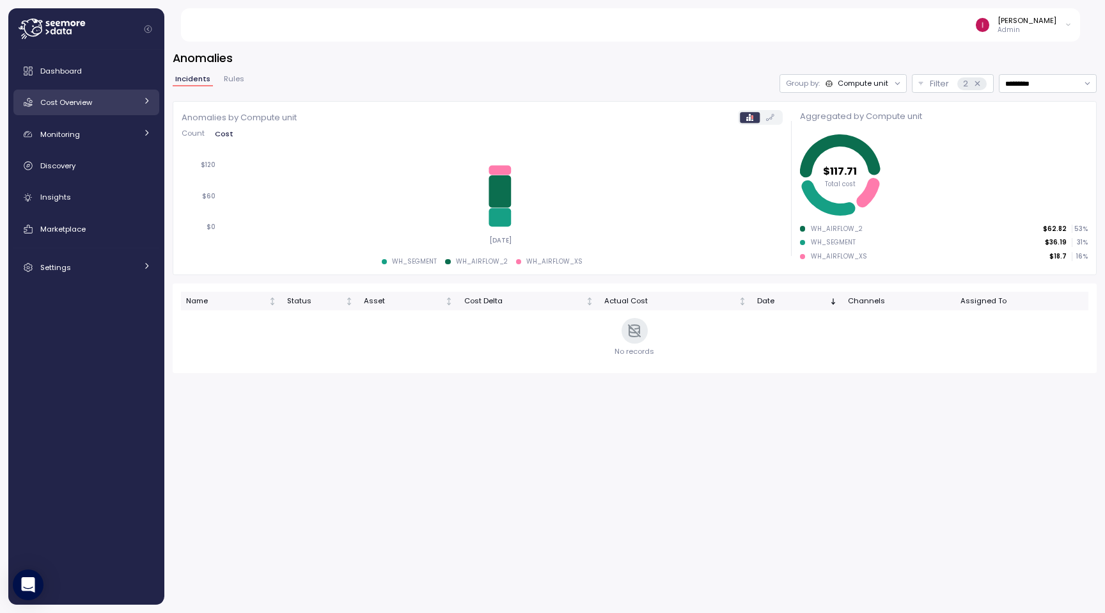
click at [87, 102] on span "Cost Overview" at bounding box center [66, 102] width 52 height 10
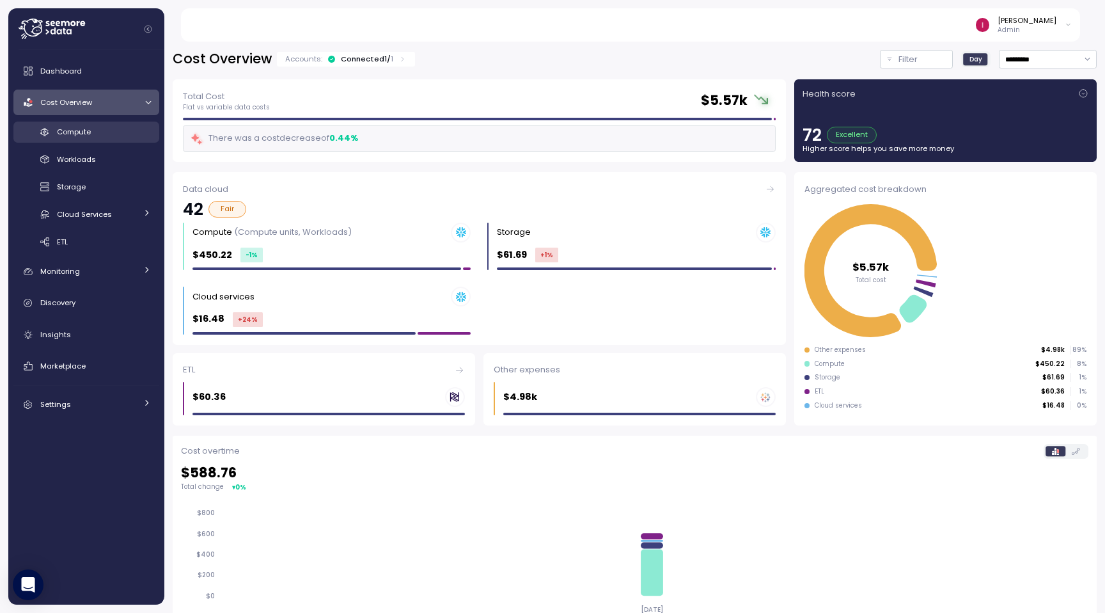
click at [91, 134] on div "Compute" at bounding box center [104, 131] width 94 height 13
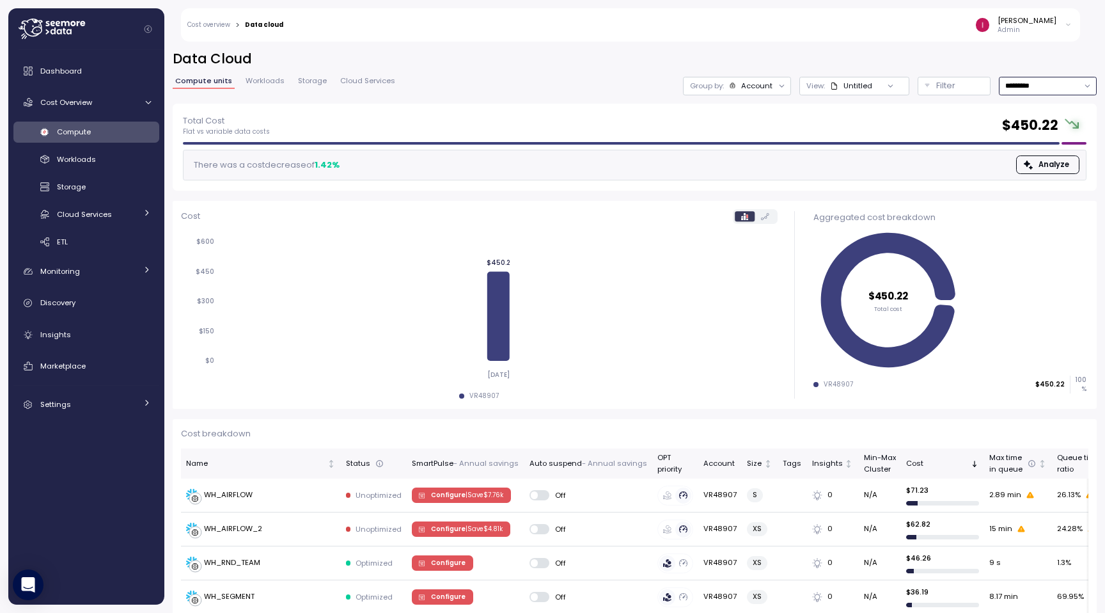
click at [1045, 82] on input "*********" at bounding box center [1048, 86] width 98 height 19
click at [1037, 148] on div "Last 7 days" at bounding box center [1041, 144] width 42 height 10
type input "**********"
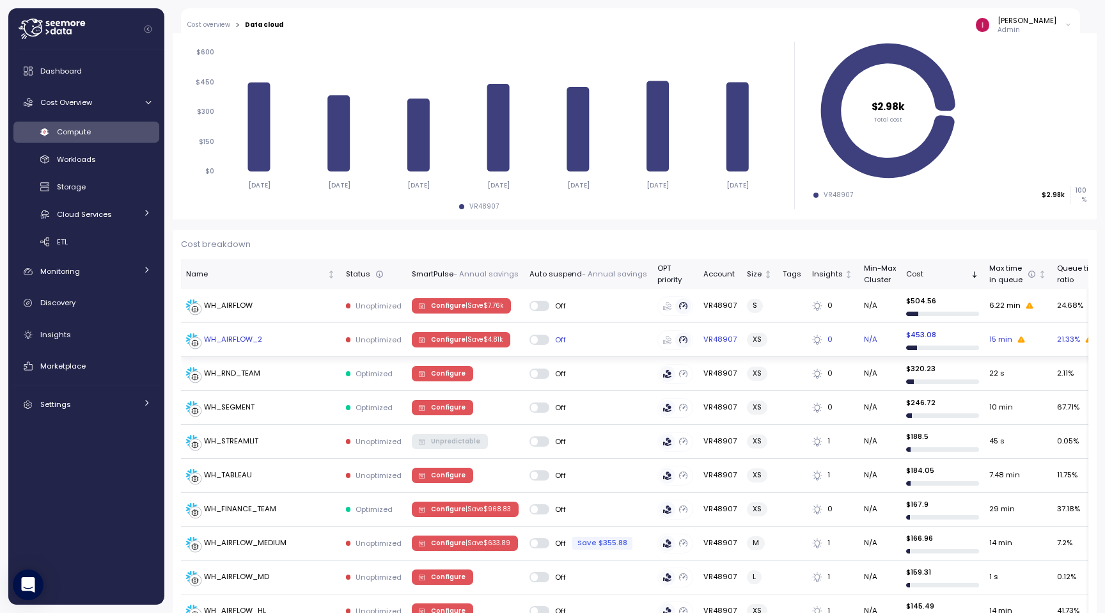
scroll to position [191, 0]
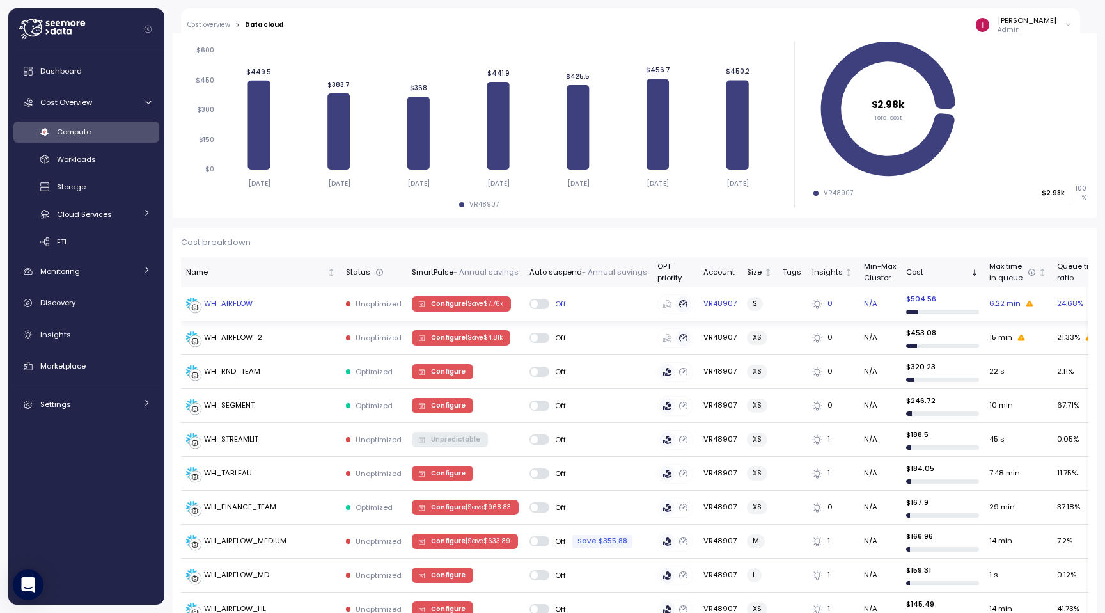
click at [259, 308] on div "WH_AIRFLOW" at bounding box center [261, 303] width 150 height 13
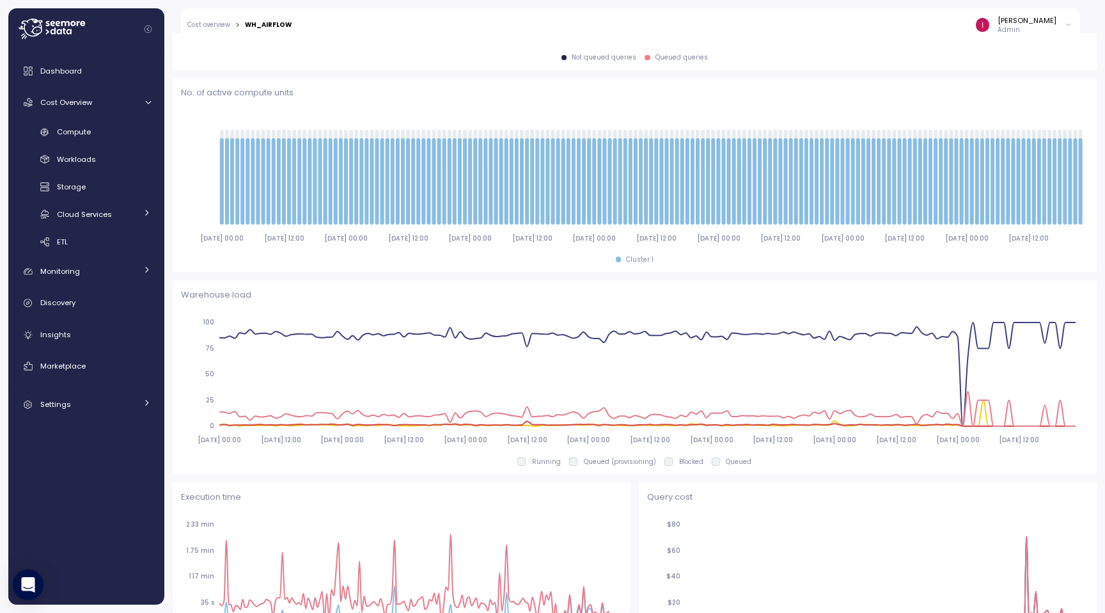
scroll to position [590, 0]
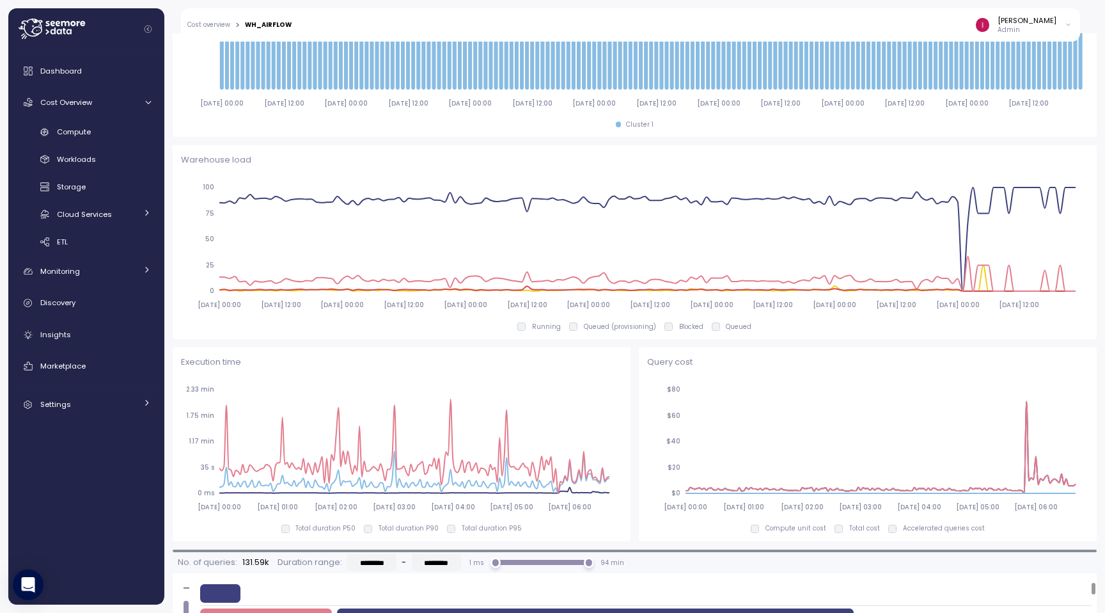
click at [45, 28] on icon at bounding box center [52, 29] width 66 height 20
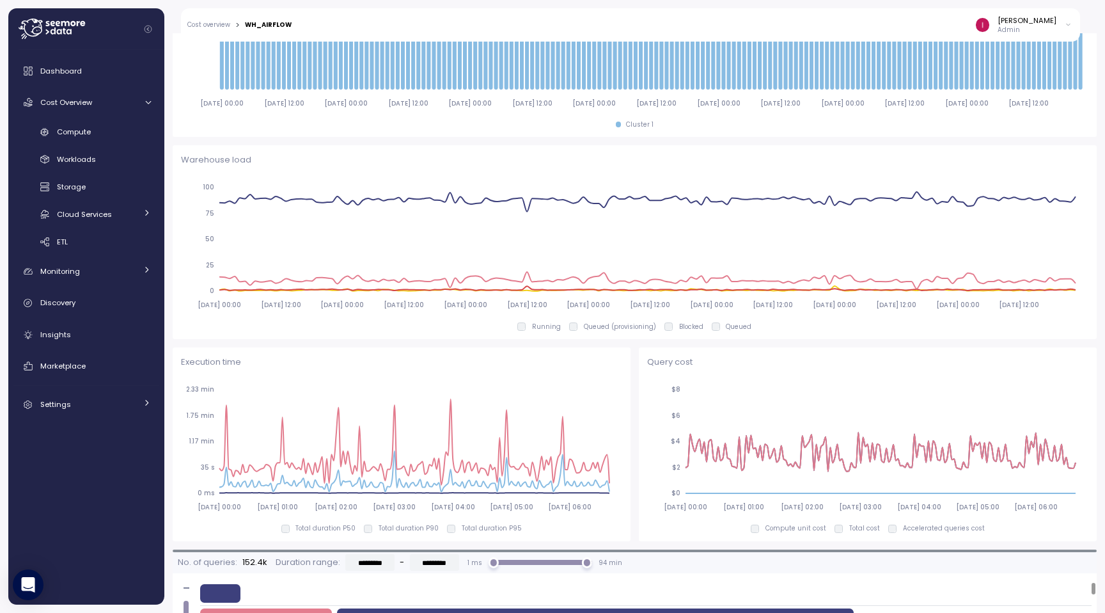
click at [178, 30] on main "**********" at bounding box center [556, 306] width 1097 height 613
click at [75, 329] on div "Insights" at bounding box center [95, 334] width 111 height 13
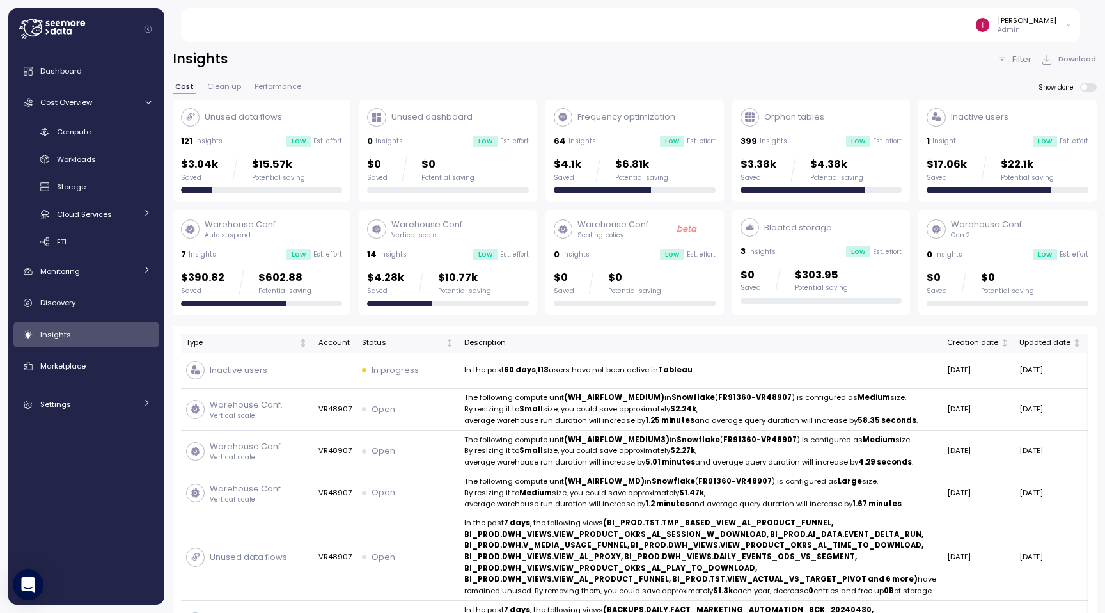
click at [53, 38] on icon at bounding box center [52, 29] width 66 height 20
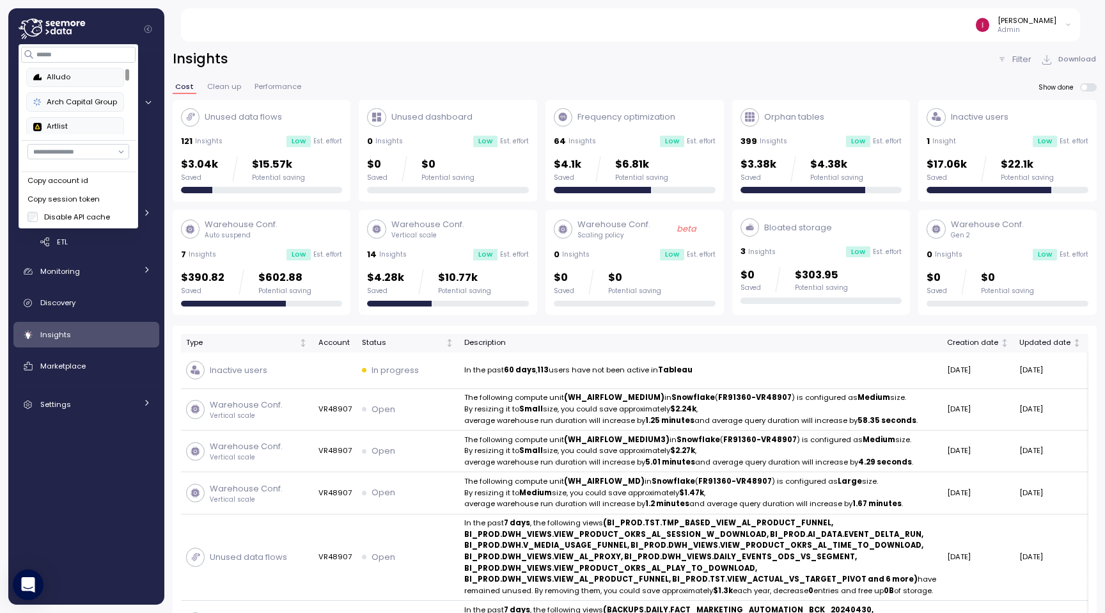
click at [66, 215] on label "Disable API cache" at bounding box center [74, 217] width 72 height 10
click at [63, 219] on label "Disable API cache" at bounding box center [74, 217] width 72 height 10
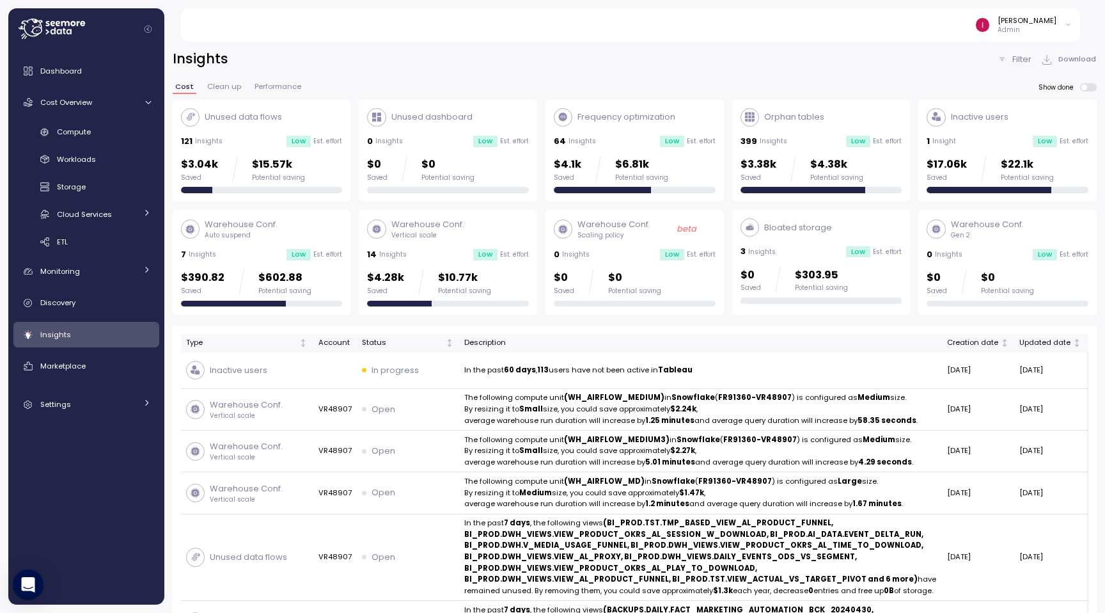
click at [405, 61] on div "Insights Filter Download" at bounding box center [635, 59] width 924 height 19
click at [57, 33] on icon at bounding box center [59, 31] width 5 height 5
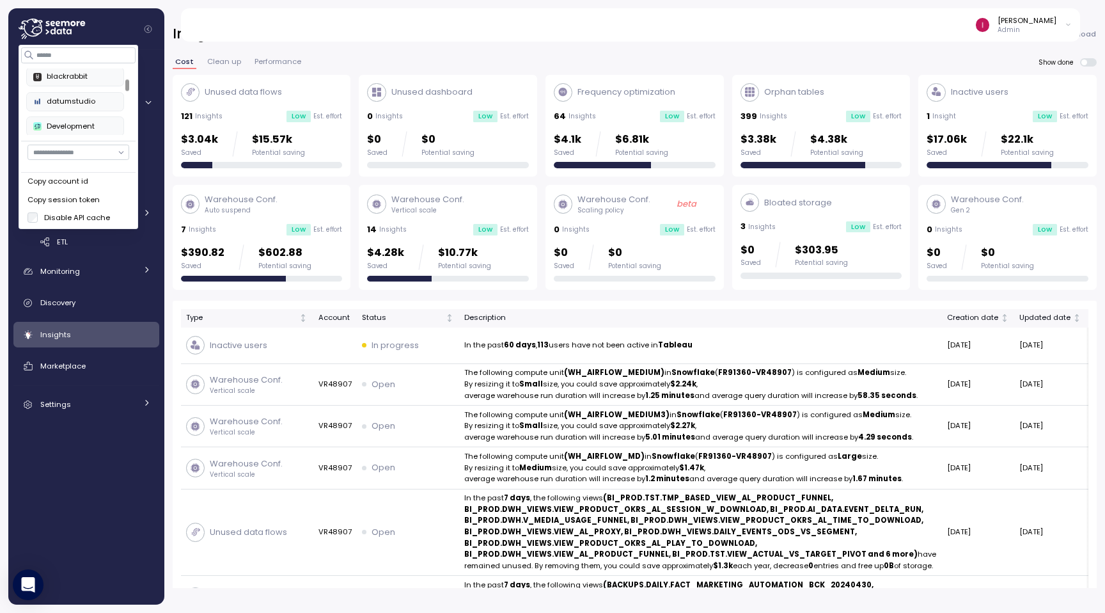
scroll to position [93, 0]
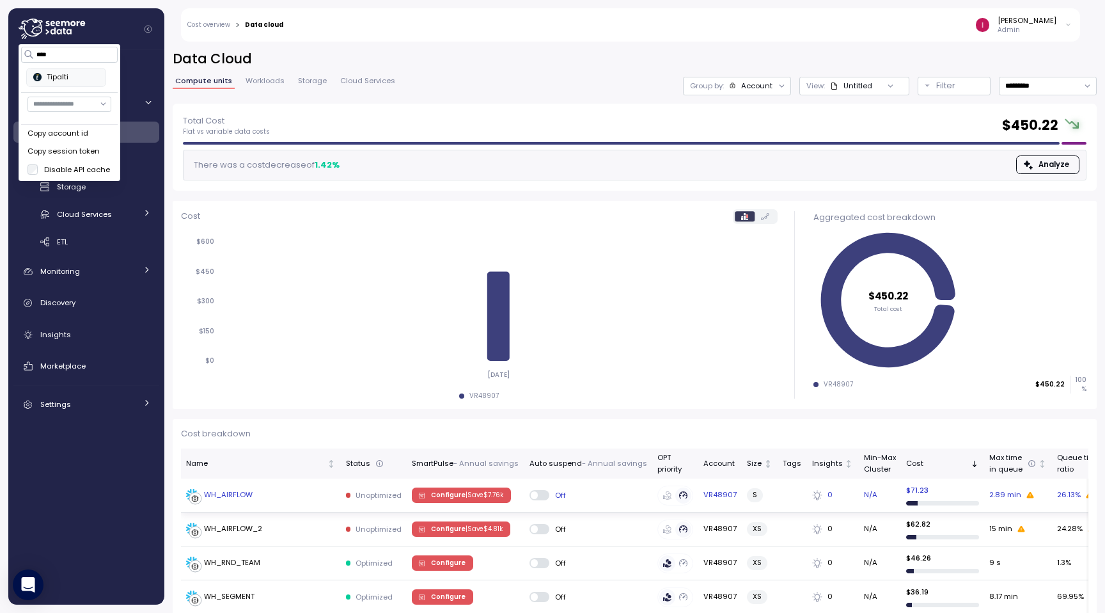
click at [282, 496] on div "WH_AIRFLOW" at bounding box center [261, 494] width 150 height 13
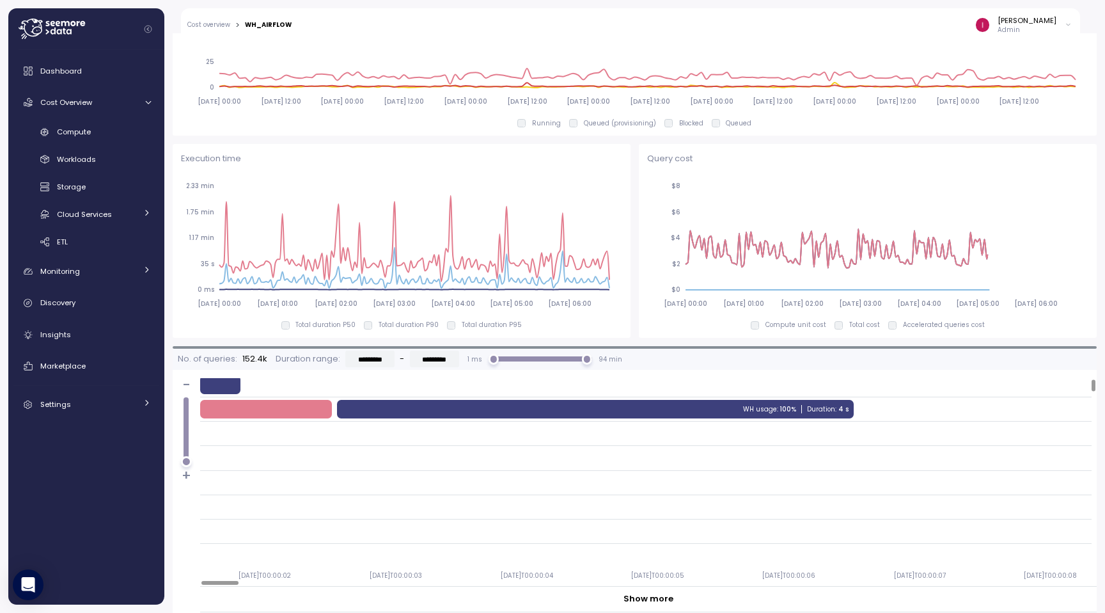
scroll to position [4, 0]
